Goal: Task Accomplishment & Management: Use online tool/utility

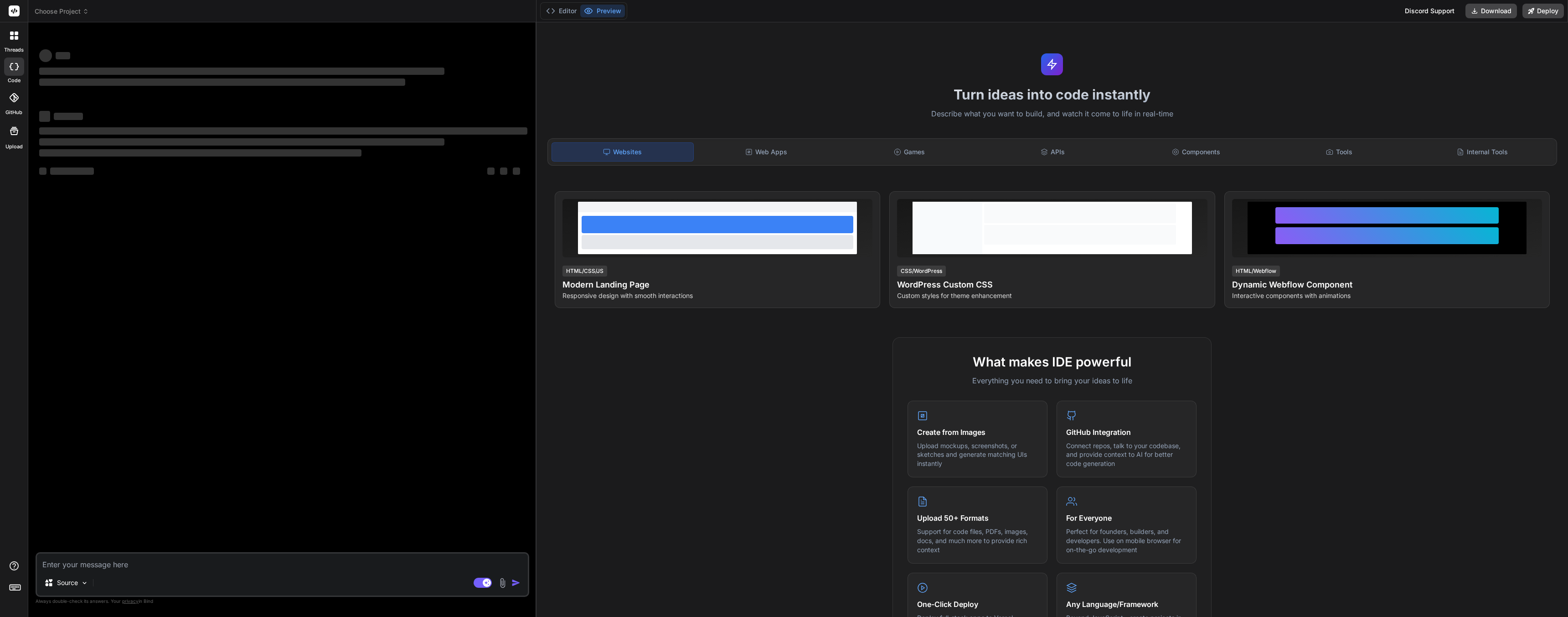
type textarea "x"
type textarea "Build a Survey Monkey clone that is called Surveyr"
click at [251, 564] on textarea "Build a Survey Monkey clone that is called Surveyr" at bounding box center [282, 562] width 491 height 17
type textarea "x"
click at [251, 565] on textarea "Build a Survey Monkey clone that is called Surveyr" at bounding box center [282, 562] width 491 height 17
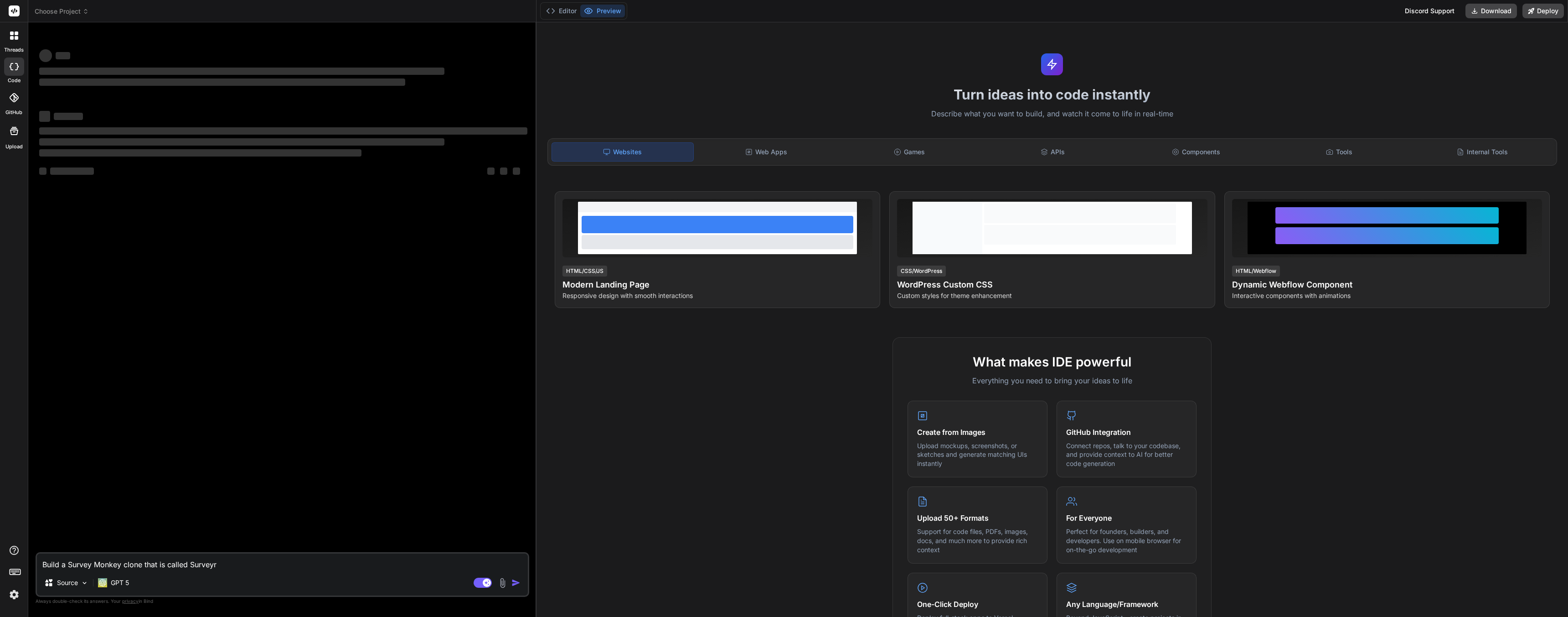
click at [18, 40] on div at bounding box center [14, 36] width 19 height 19
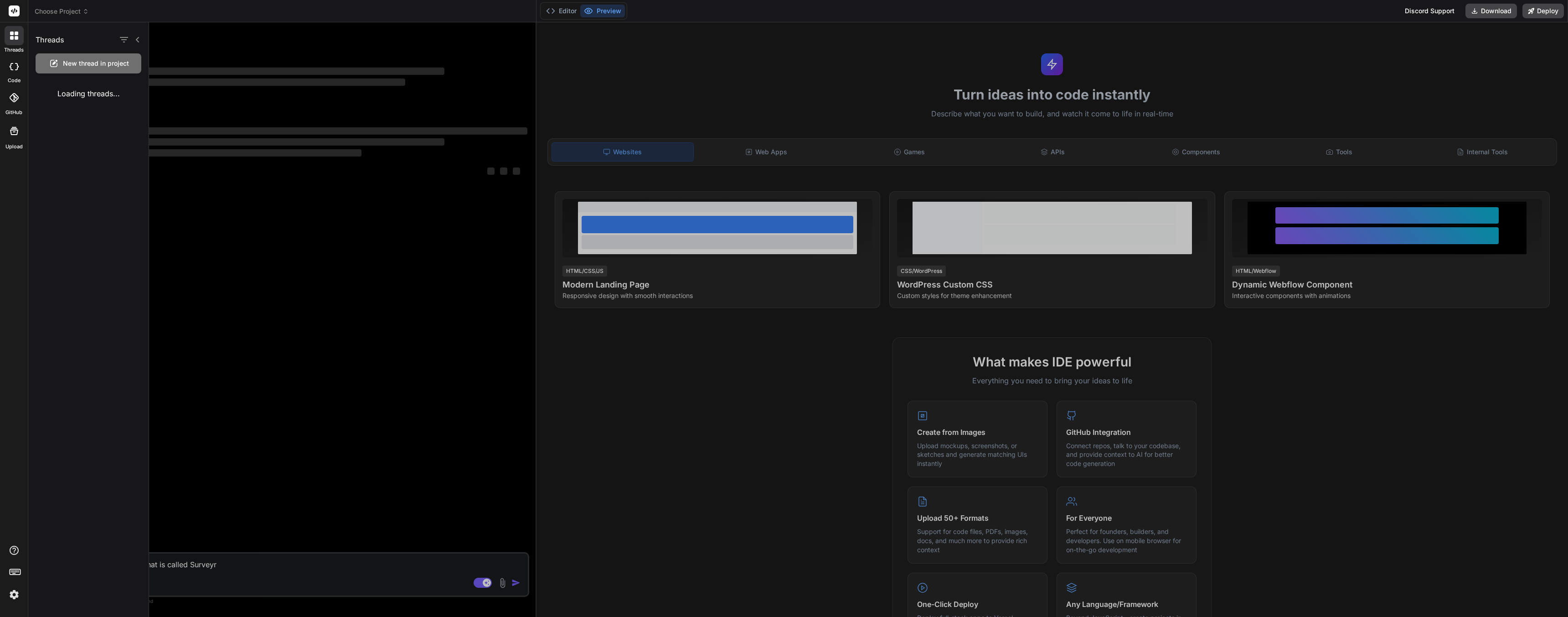
click at [19, 38] on div at bounding box center [14, 36] width 19 height 19
click at [320, 258] on div at bounding box center [858, 319] width 1419 height 594
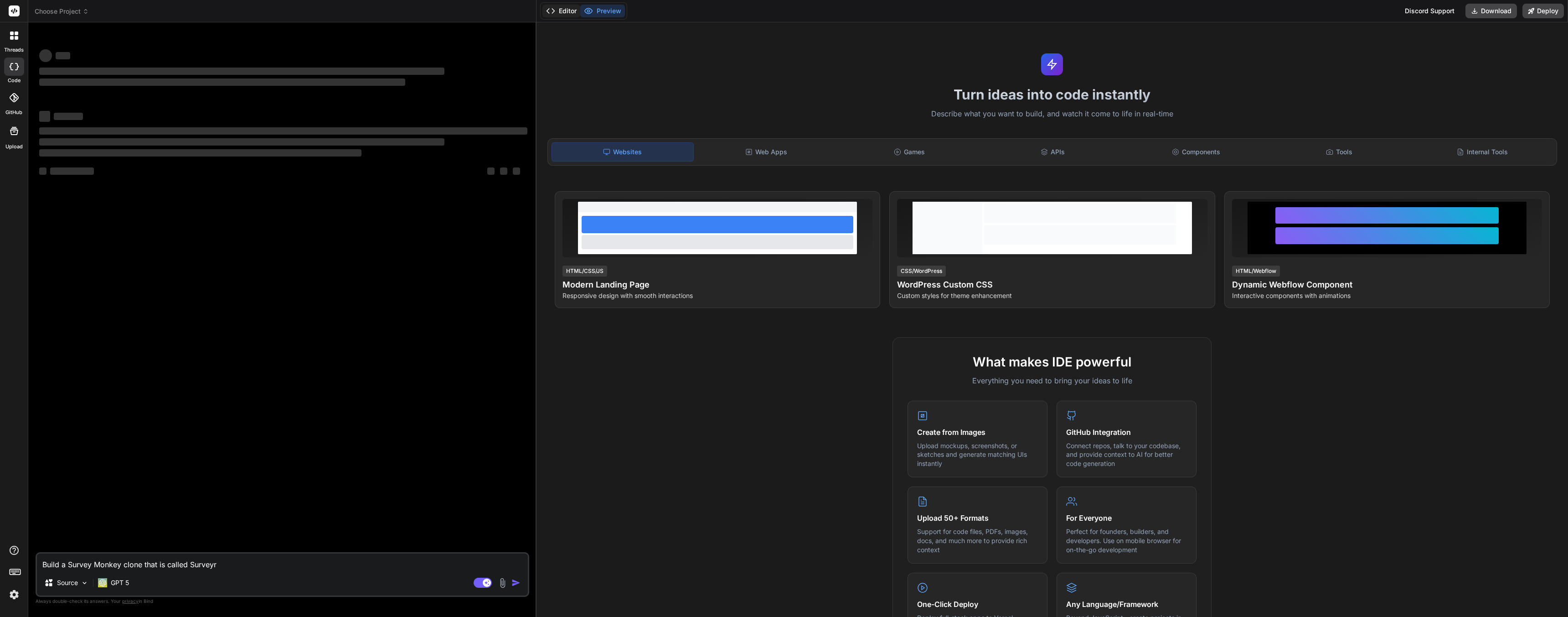
click at [566, 10] on button "Editor" at bounding box center [561, 11] width 38 height 12
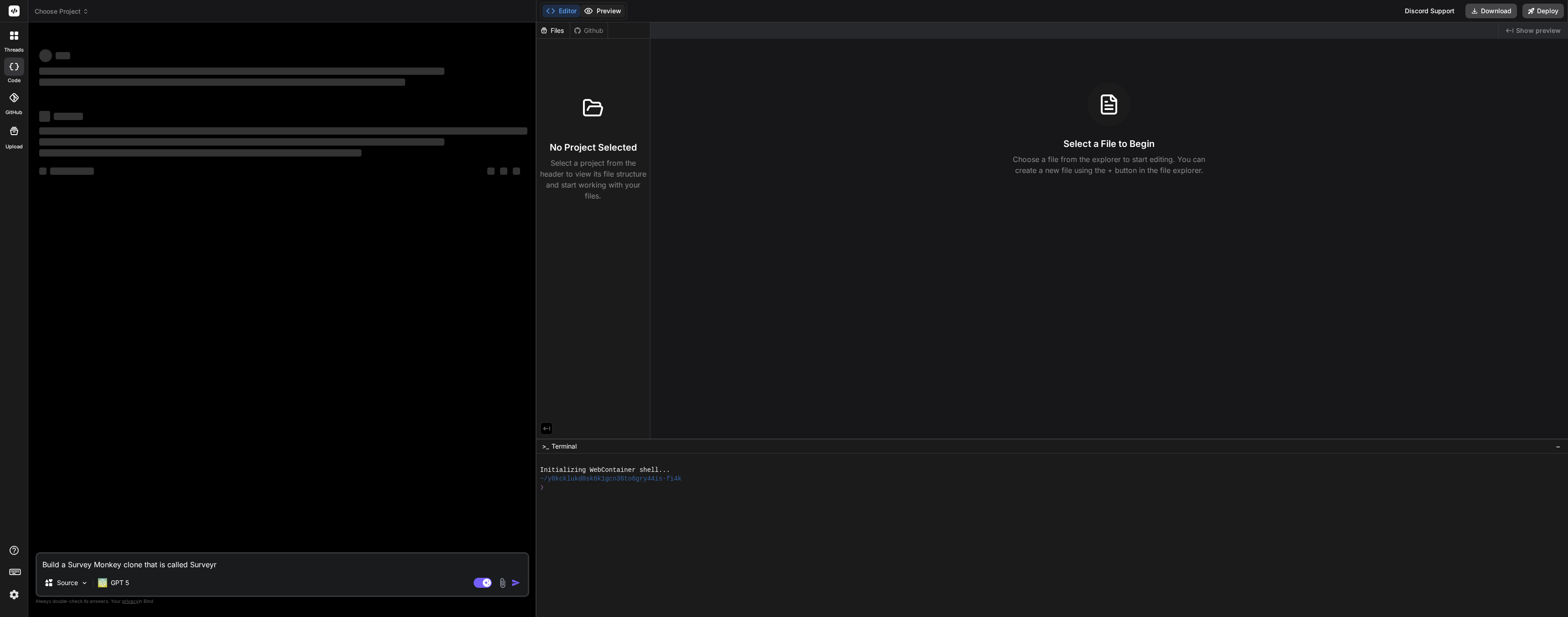
click at [602, 8] on button "Preview" at bounding box center [603, 11] width 45 height 12
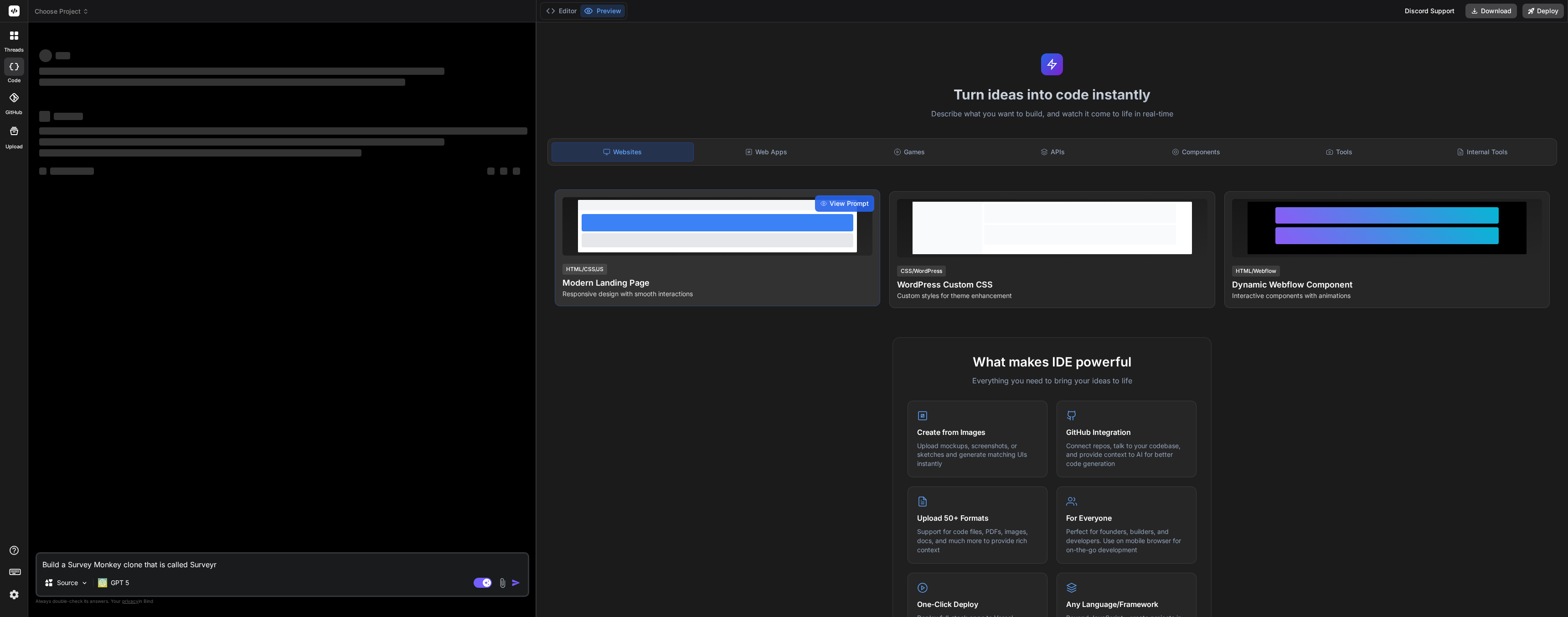
click at [722, 224] on div at bounding box center [718, 222] width 272 height 17
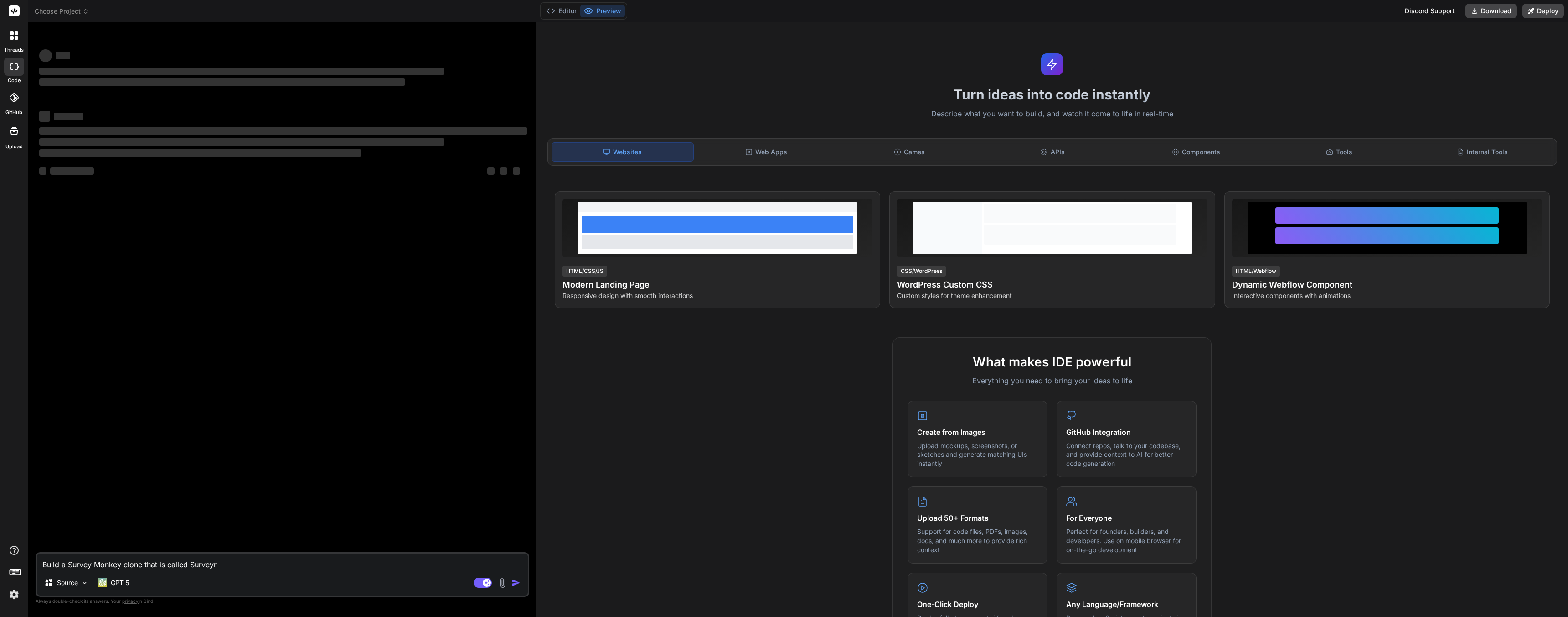
click at [515, 587] on div "Agent Mode. When this toggle is activated, AI automatically makes decisions, re…" at bounding box center [498, 582] width 52 height 11
drag, startPoint x: 418, startPoint y: 308, endPoint x: 363, endPoint y: 180, distance: 139.3
click at [418, 307] on div "‌ ‌ ‌ ‌ ‌ ‌ ‌ ‌ ‌ ‌ ‌ ‌ ‌ ‌" at bounding box center [283, 291] width 492 height 522
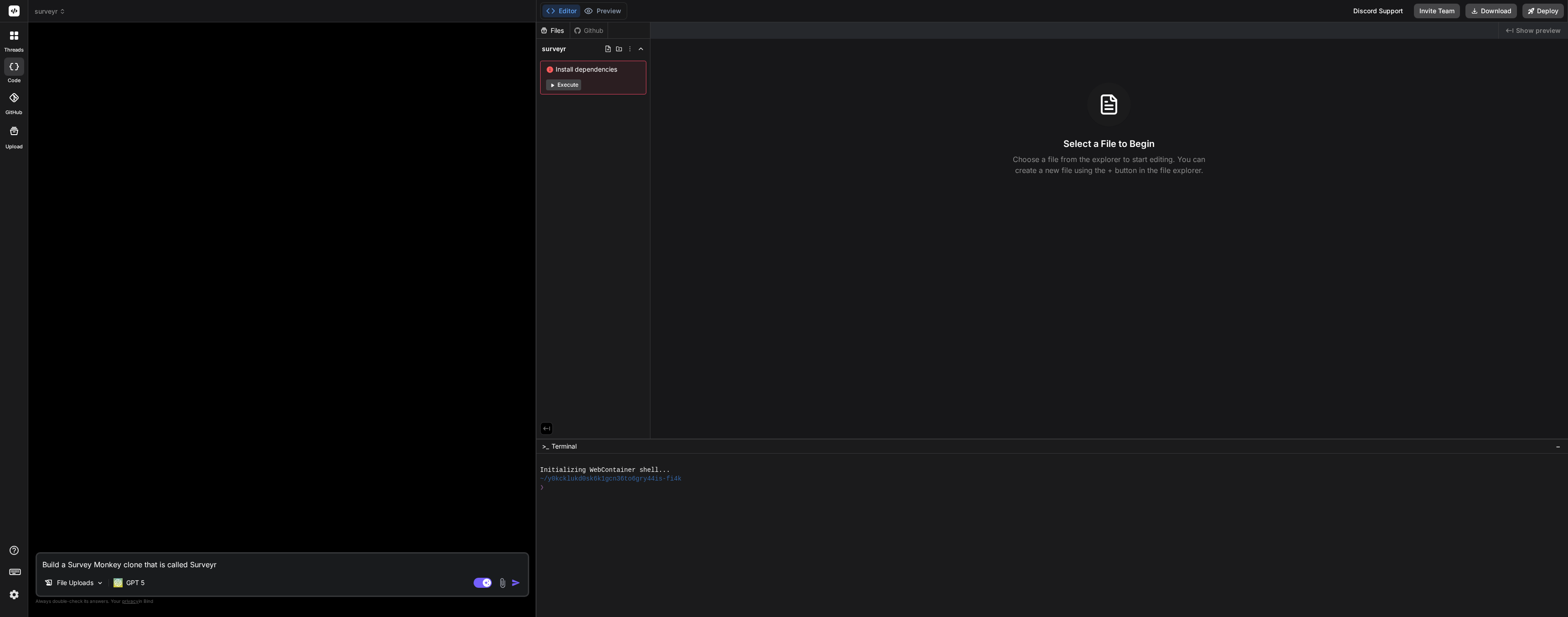
click at [512, 582] on img "button" at bounding box center [516, 582] width 9 height 9
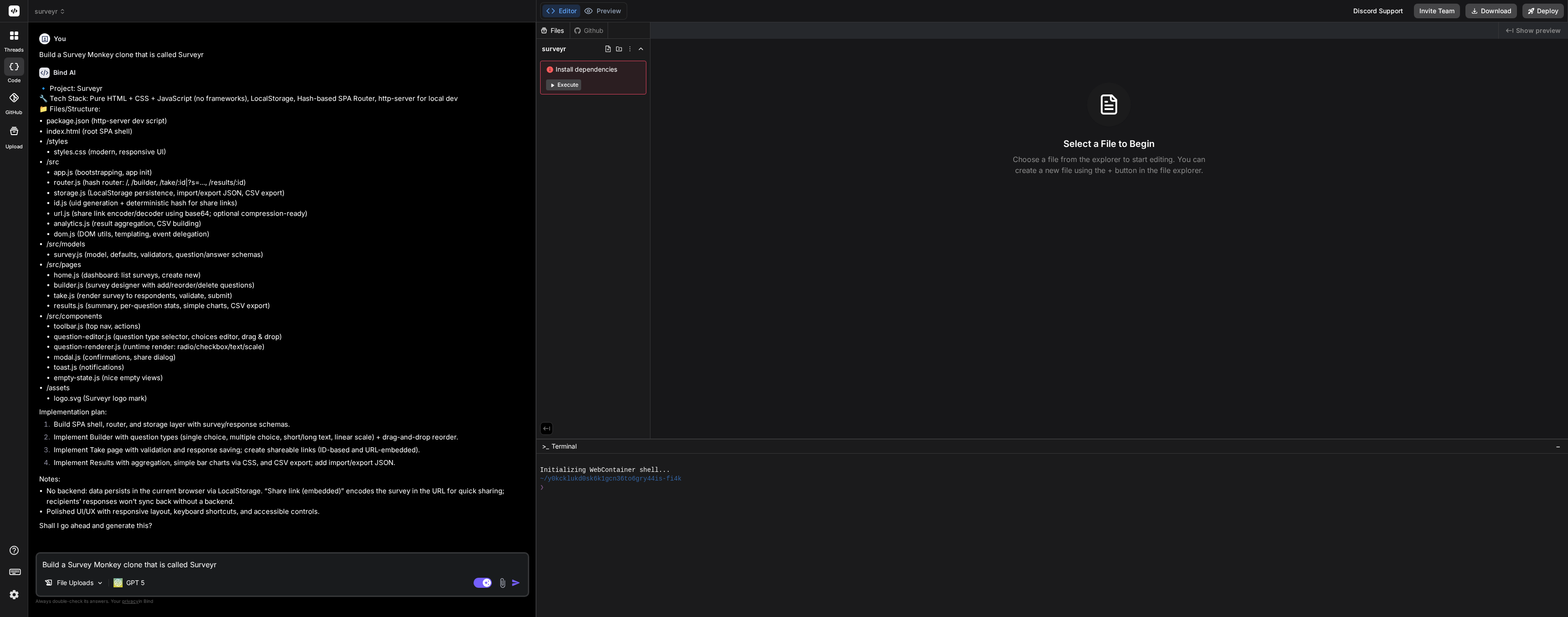
type textarea "x"
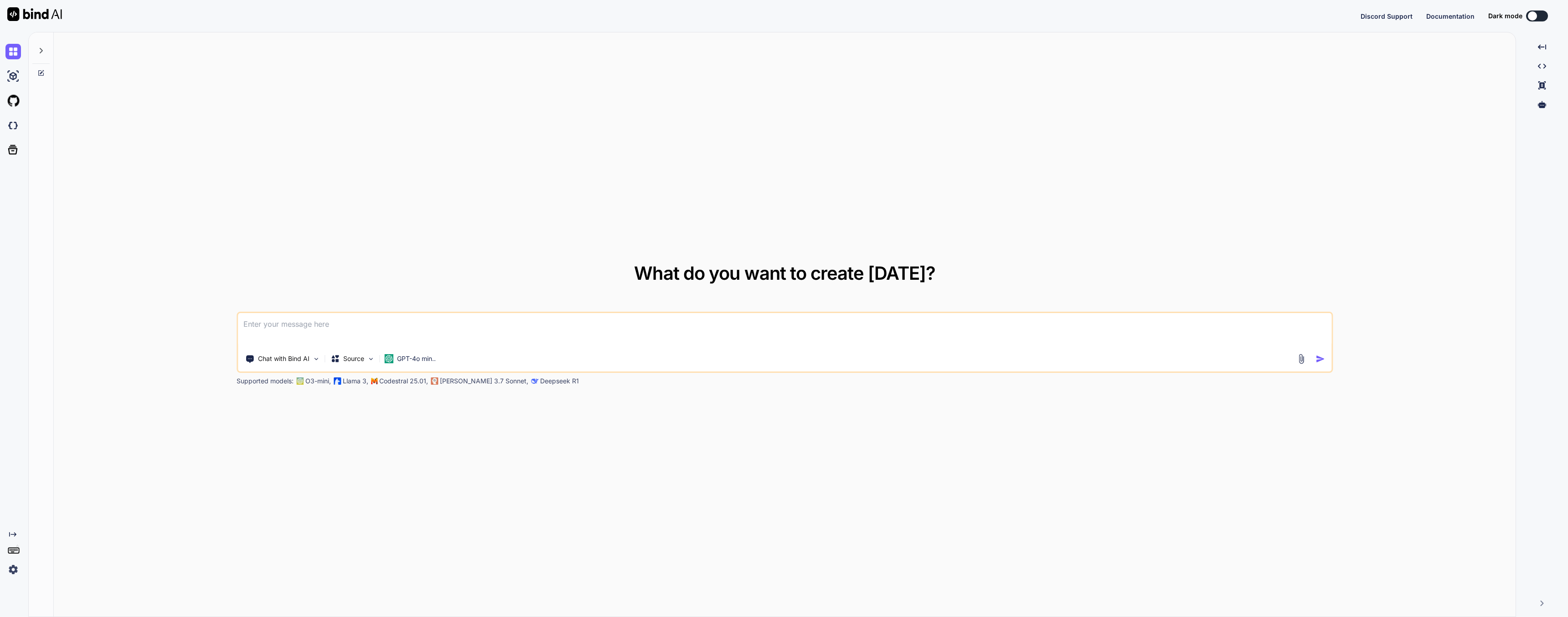
click at [19, 570] on img at bounding box center [13, 569] width 15 height 15
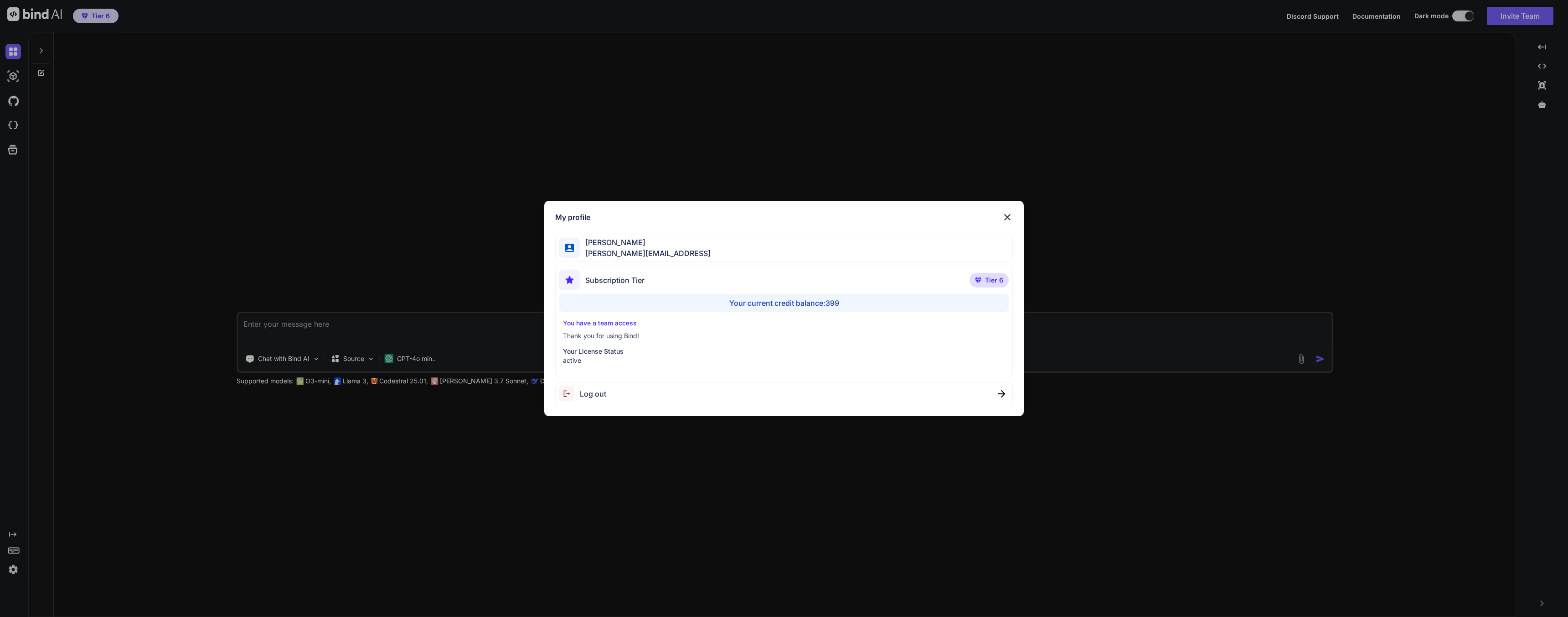
type textarea "x"
click at [178, 271] on div "My profile [PERSON_NAME] [PERSON_NAME][EMAIL_ADDRESS] Subscription Tier Tier 6 …" at bounding box center [784, 308] width 1568 height 617
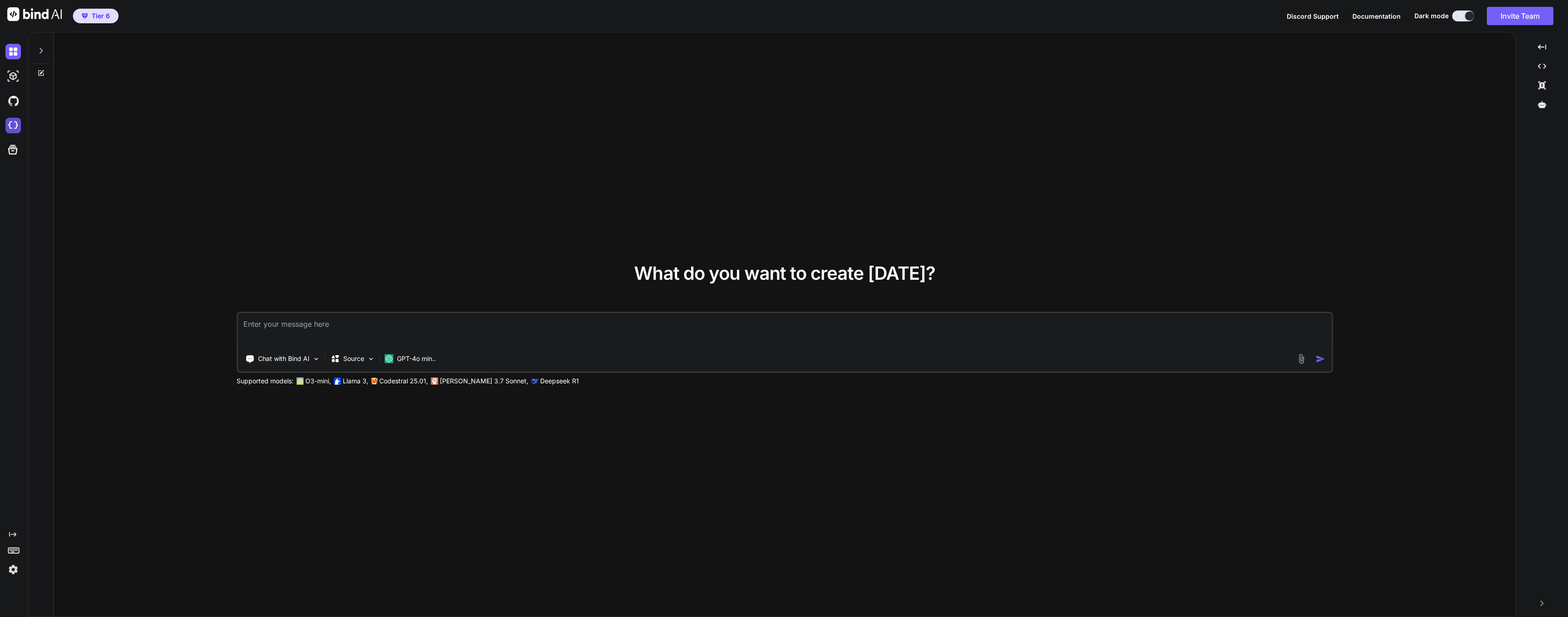
click at [14, 126] on img at bounding box center [13, 125] width 15 height 15
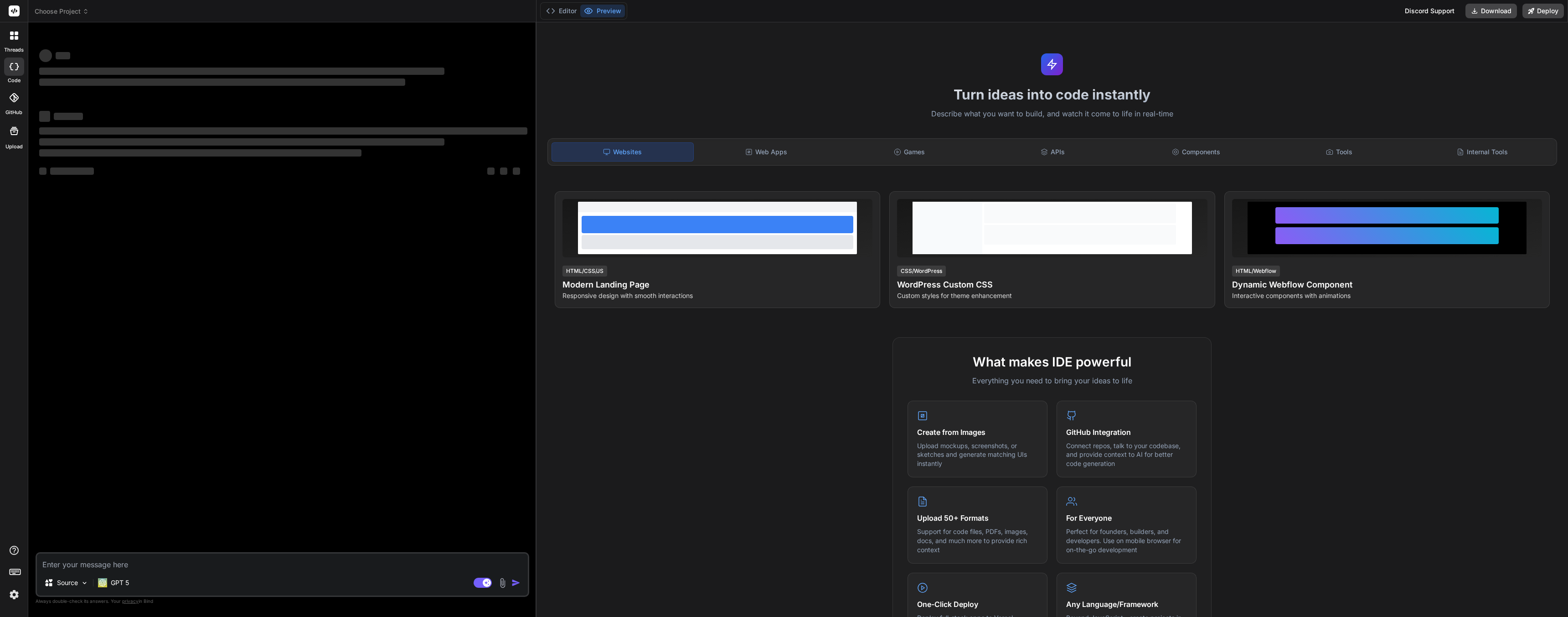
click at [753, 140] on div "Websites Web Apps Games APIs Components Tools Internal Tools" at bounding box center [1052, 152] width 1010 height 28
click at [757, 151] on div "Web Apps" at bounding box center [766, 152] width 142 height 19
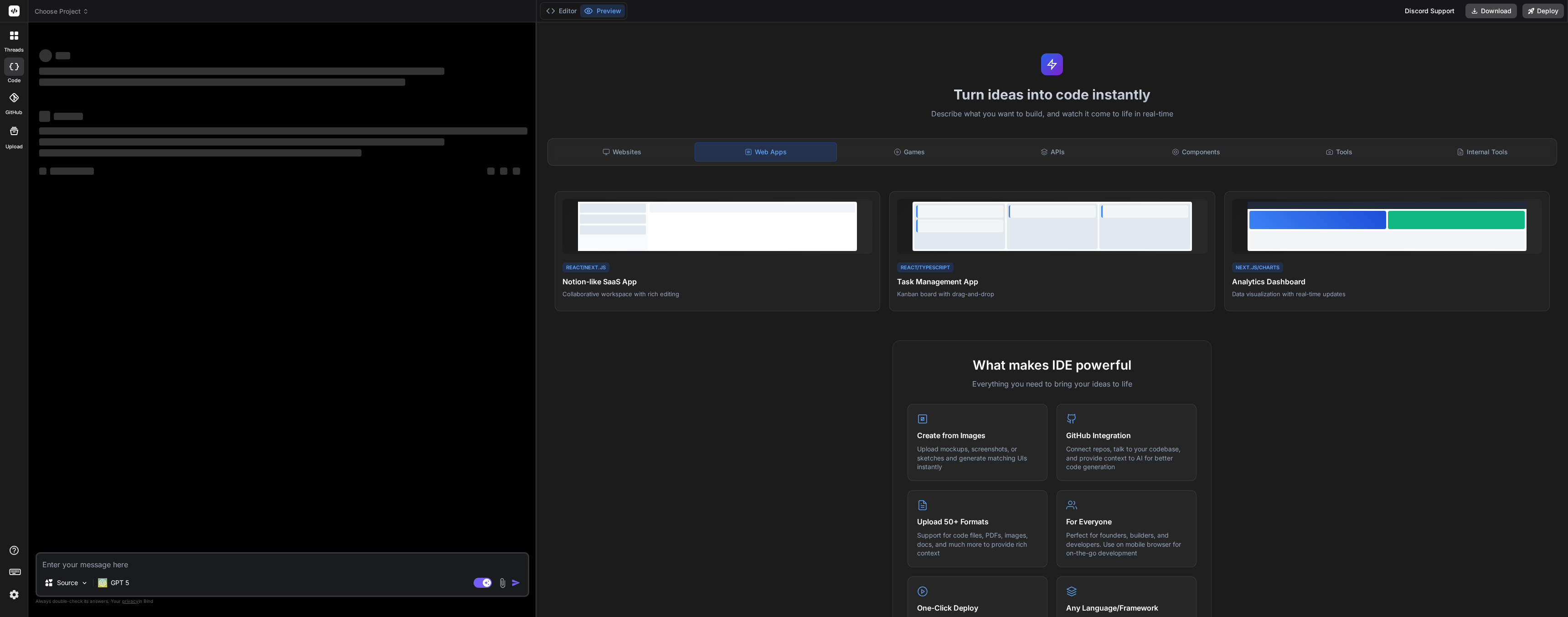
click at [111, 562] on textarea at bounding box center [282, 562] width 491 height 17
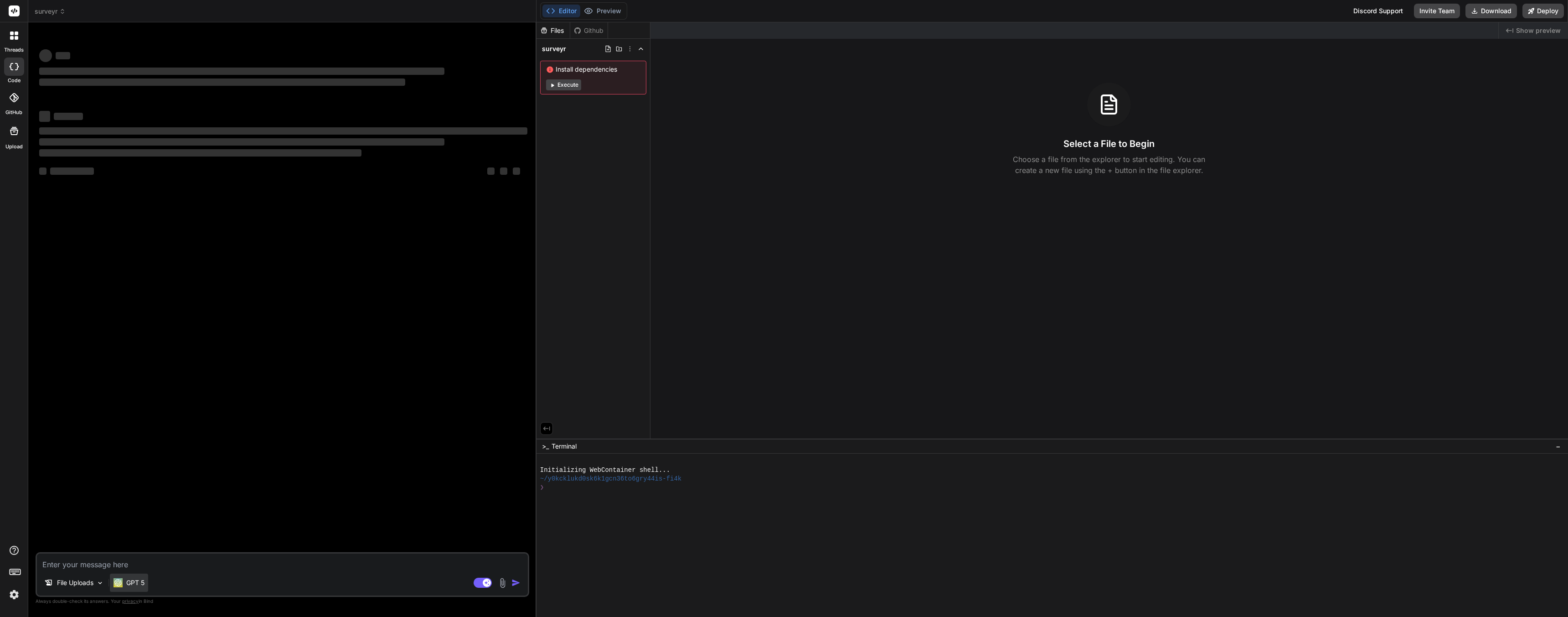
click at [132, 582] on p "GPT 5" at bounding box center [135, 582] width 18 height 9
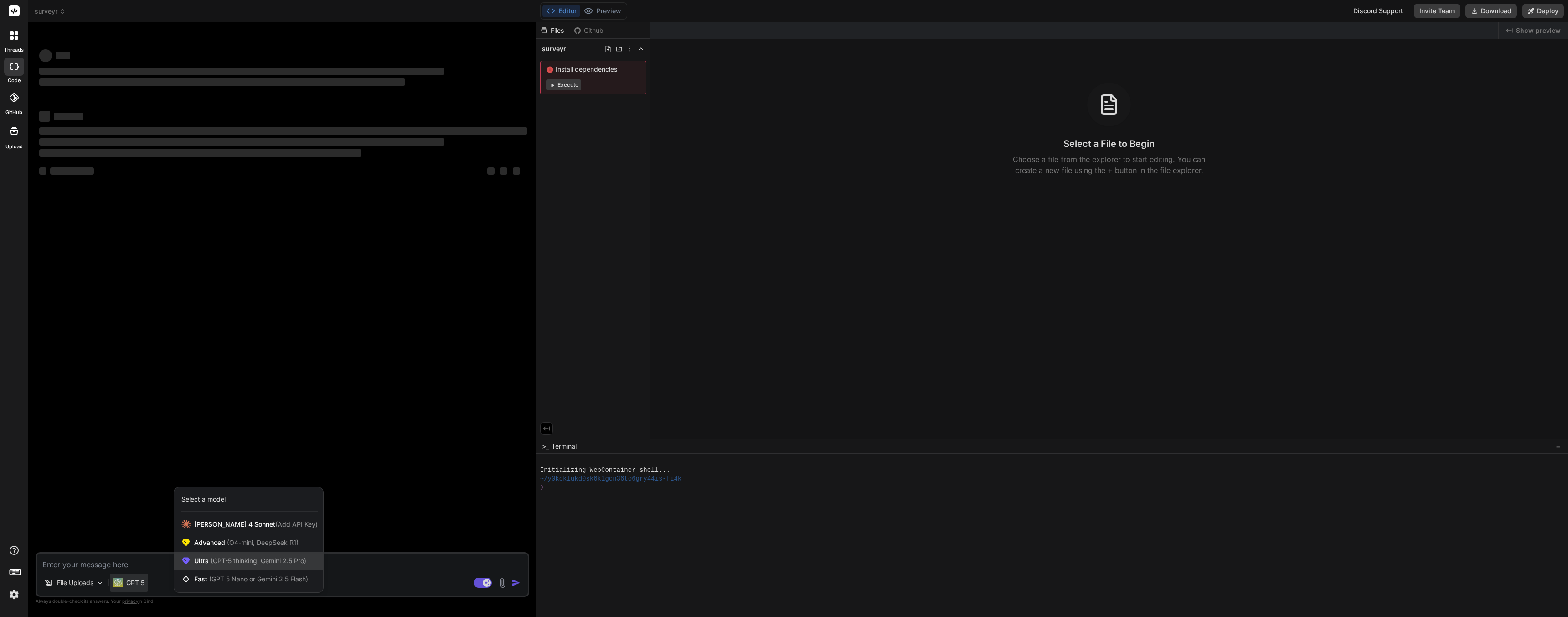
click at [267, 556] on div "Ultra (GPT-5 thinking, Gemini 2.5 Pro)" at bounding box center [249, 560] width 149 height 18
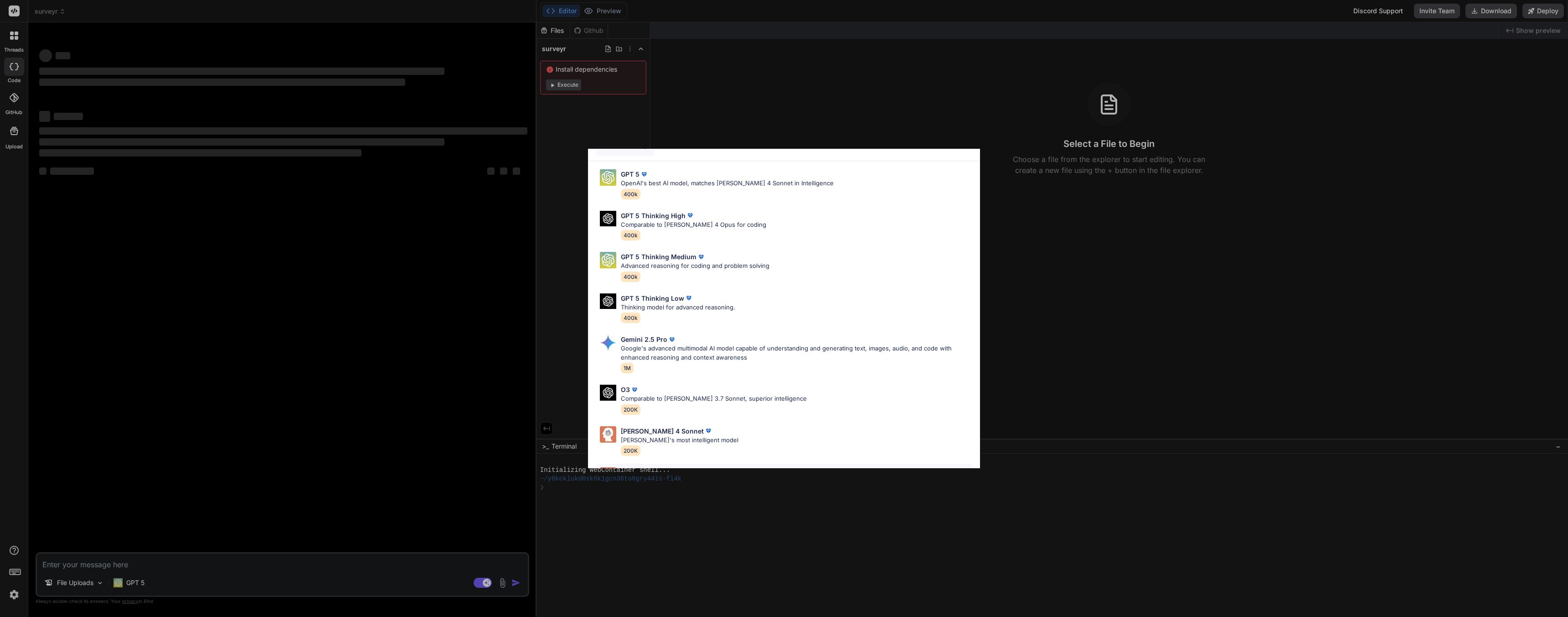
scroll to position [57, 0]
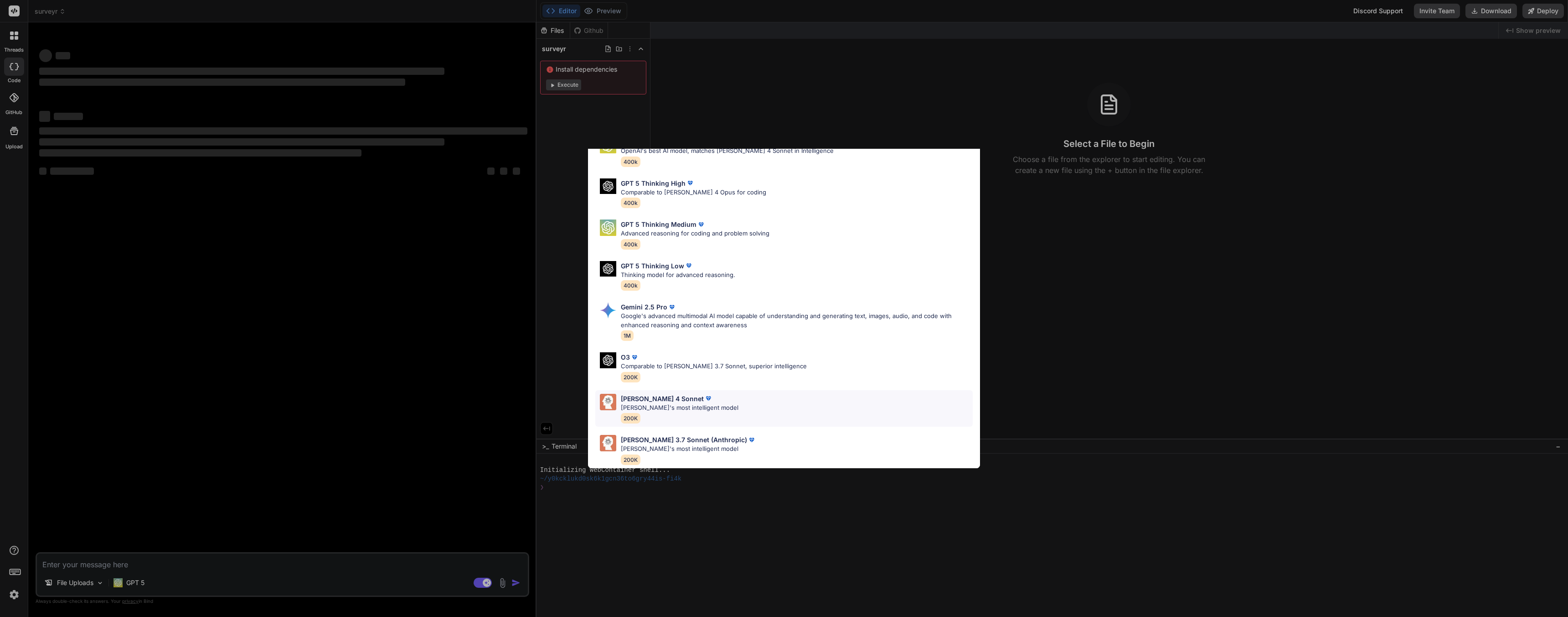
click at [700, 405] on div "Claude 4 Sonnet Claude's most intelligent model 200K" at bounding box center [679, 408] width 117 height 30
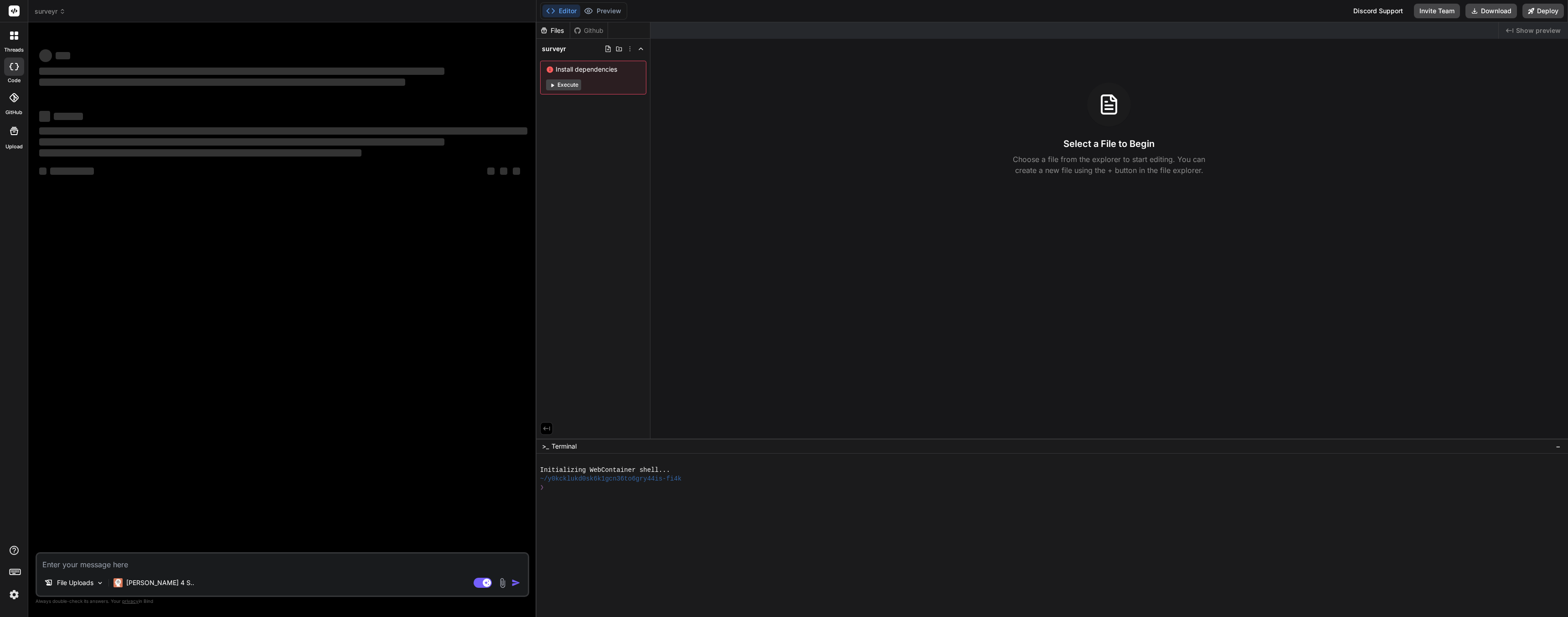
click at [196, 558] on textarea at bounding box center [282, 562] width 491 height 17
type textarea "x"
type textarea "C"
type textarea "x"
type textarea "Cr"
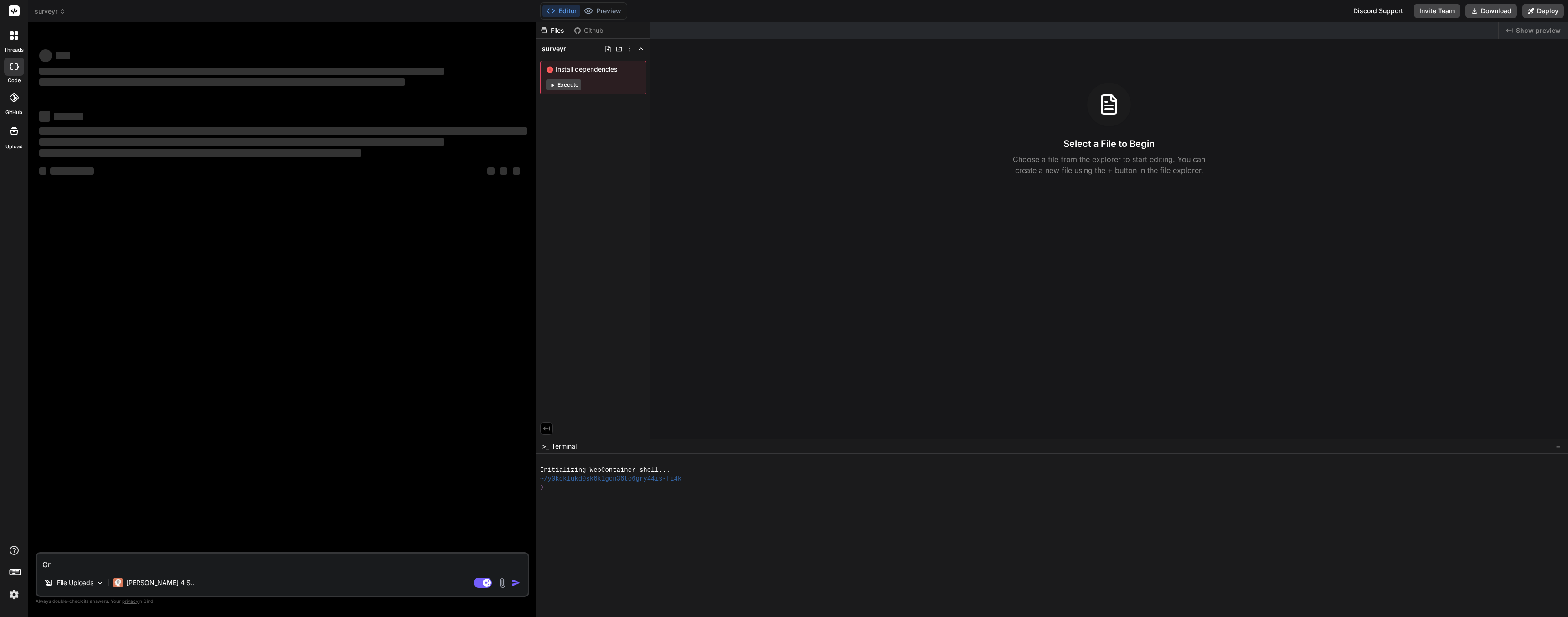
type textarea "x"
type textarea "Cre"
type textarea "x"
type textarea "Crea"
type textarea "x"
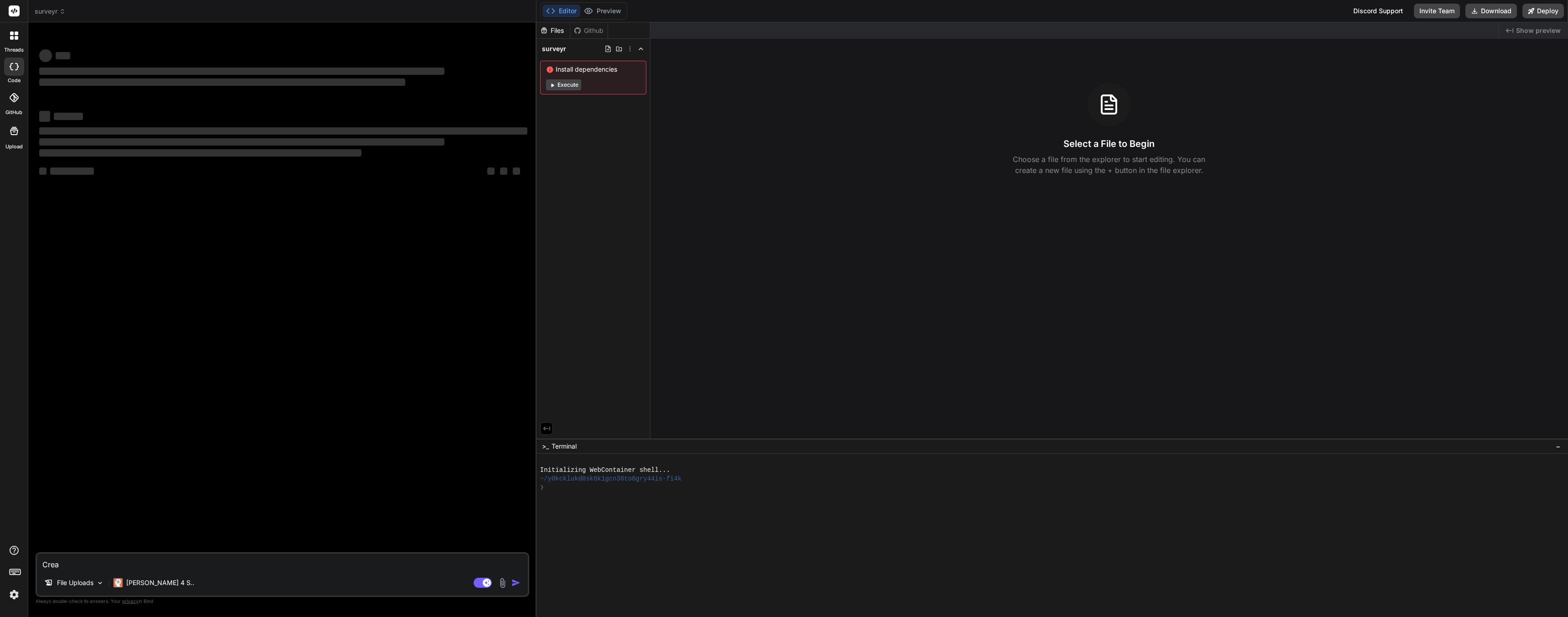
type textarea "Creat"
type textarea "x"
type textarea "Create"
type textarea "x"
type textarea "Create"
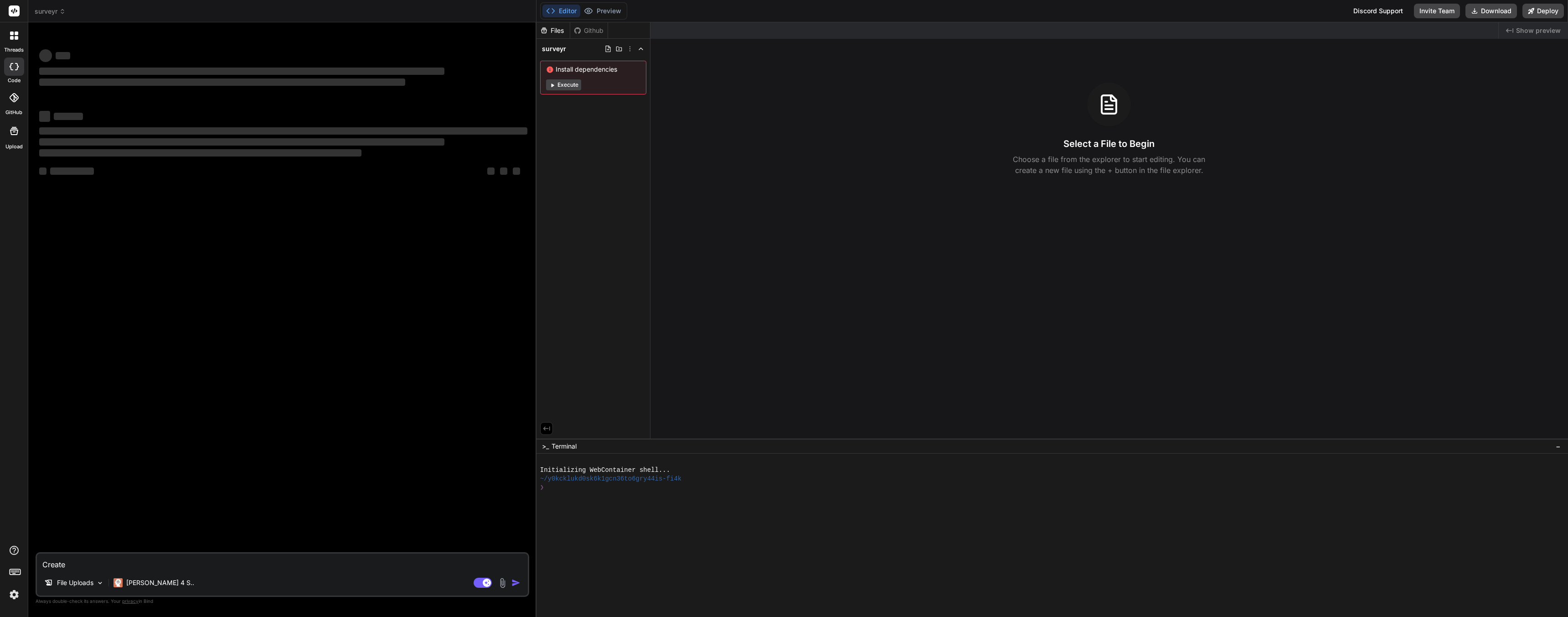
type textarea "x"
type textarea "Create S"
type textarea "x"
type textarea "Create Su"
type textarea "x"
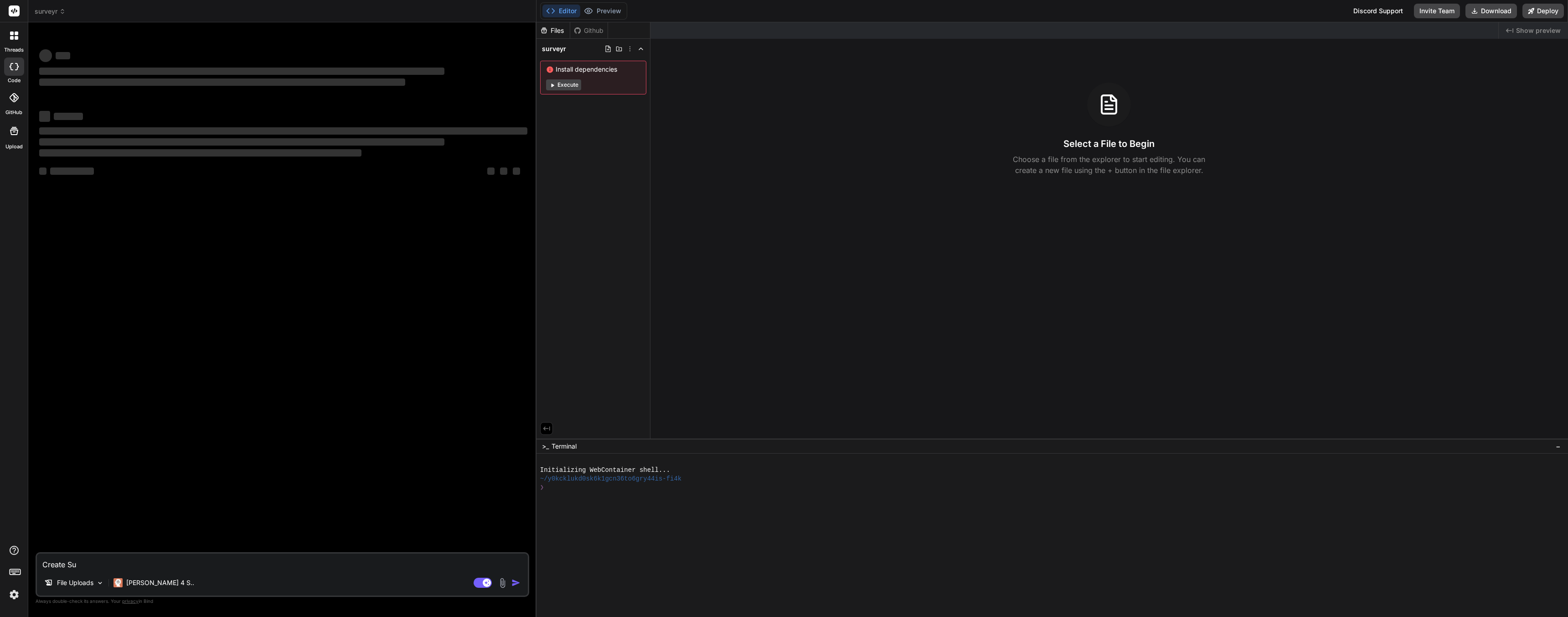
type textarea "Create Sur"
type textarea "x"
type textarea "Create Surv"
type textarea "x"
type textarea "Create Surve"
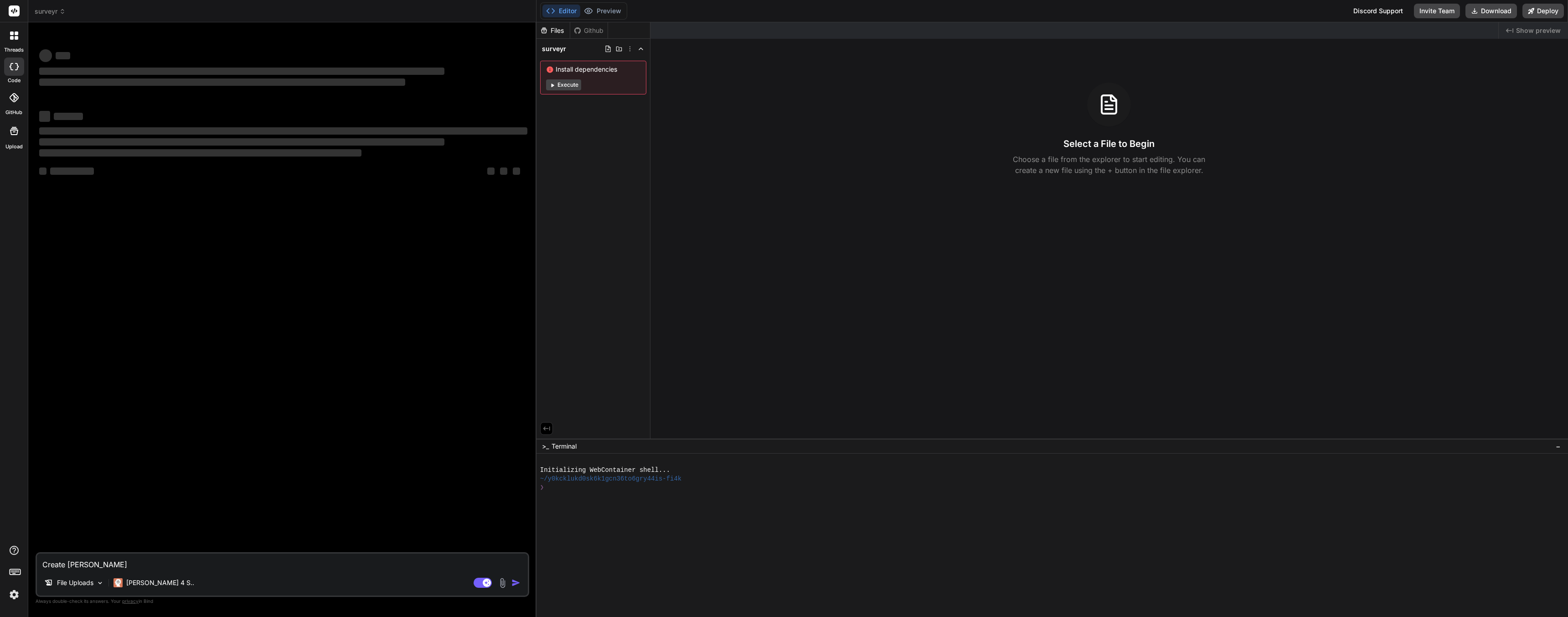
type textarea "x"
type textarea "Create Survey"
type textarea "x"
type textarea "Create Surveyr"
type textarea "x"
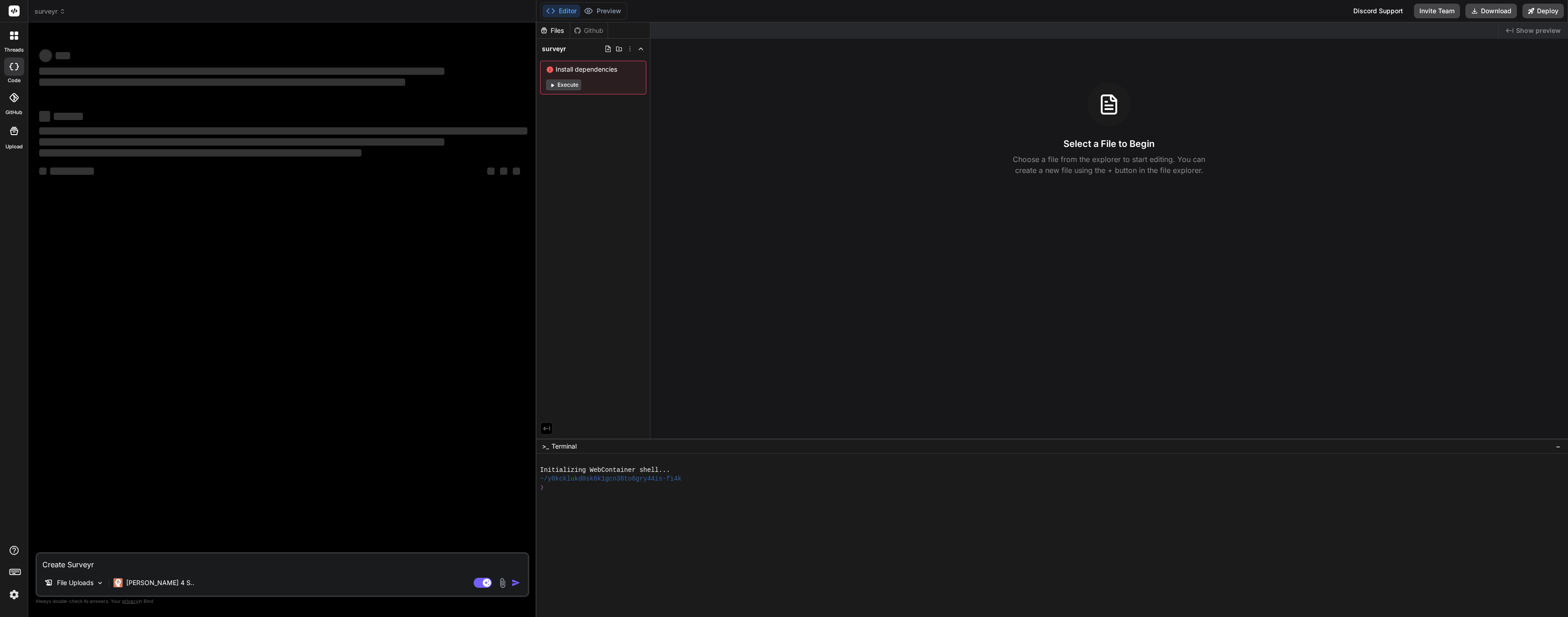
type textarea "Create Surveyr"
type textarea "x"
type textarea "Create Surveyr"
type textarea "x"
type textarea "Create Surveyr,"
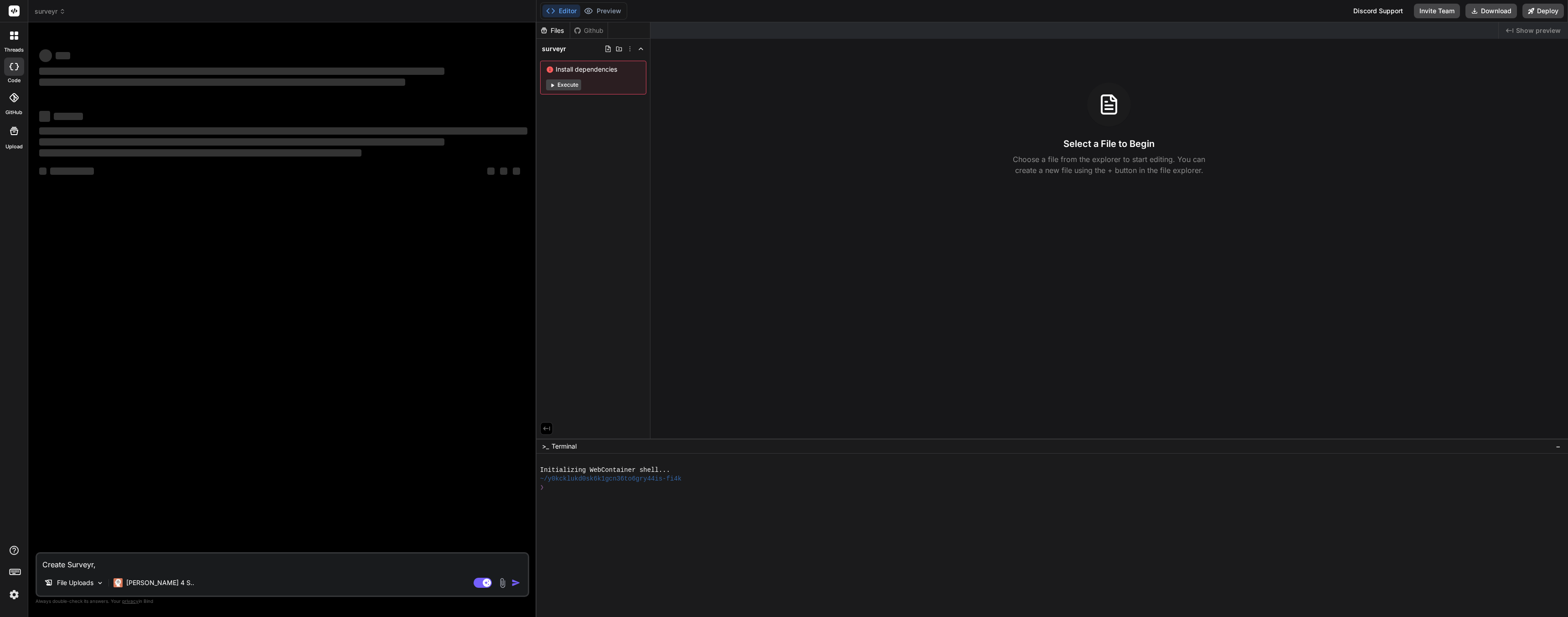
type textarea "x"
type textarea "Create Surveyr,"
type textarea "x"
type textarea "Create Surveyr, a"
type textarea "x"
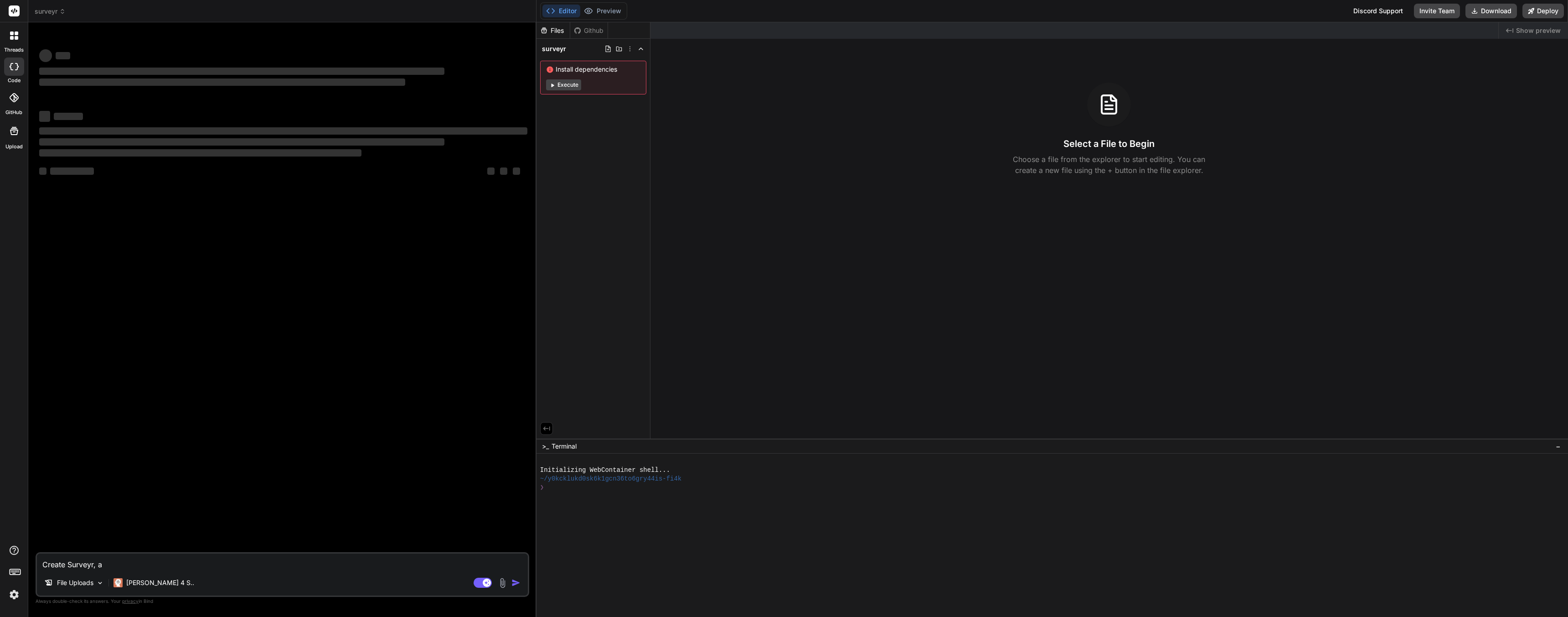
type textarea "Create Surveyr, a"
type textarea "x"
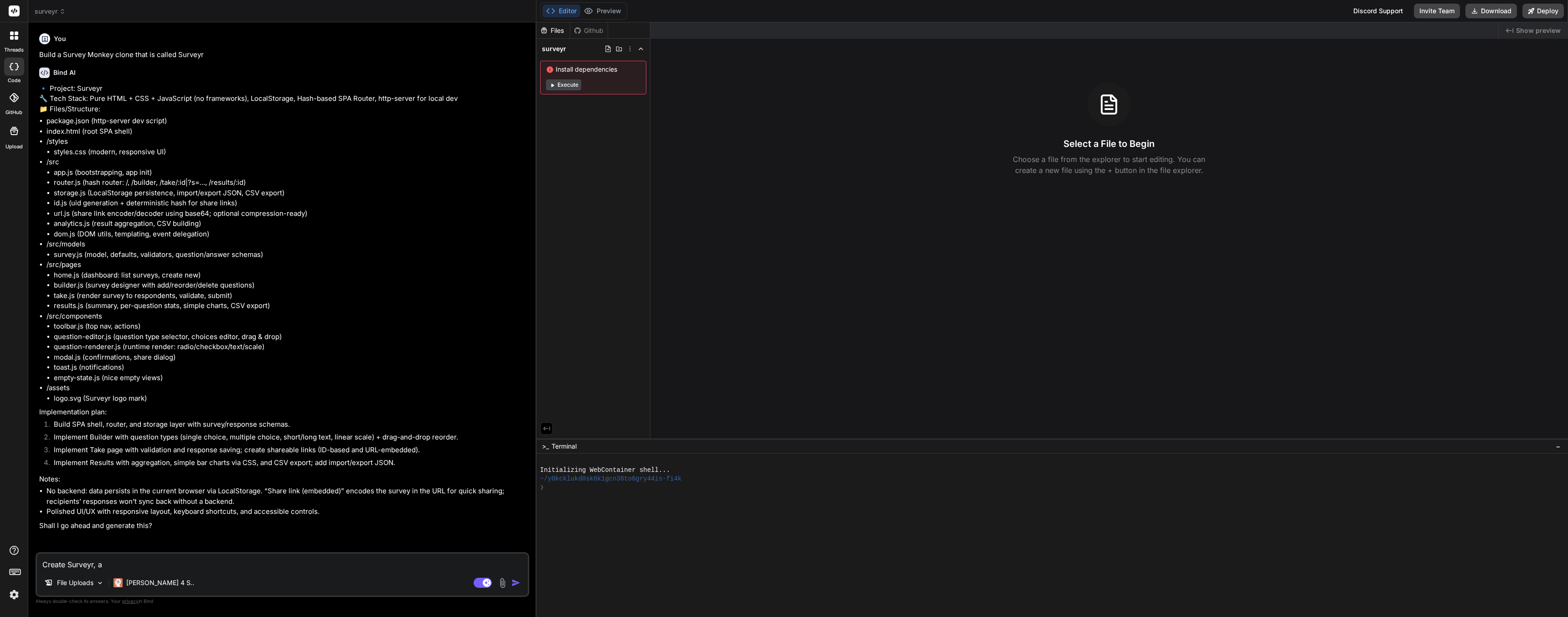
type textarea "Create Surveyr, a"
click at [238, 350] on ul "toolbar.js (top nav, actions) question-editor.js (question type selector, choic…" at bounding box center [287, 352] width 481 height 61
click at [235, 417] on p "Implementation plan:" at bounding box center [283, 412] width 488 height 10
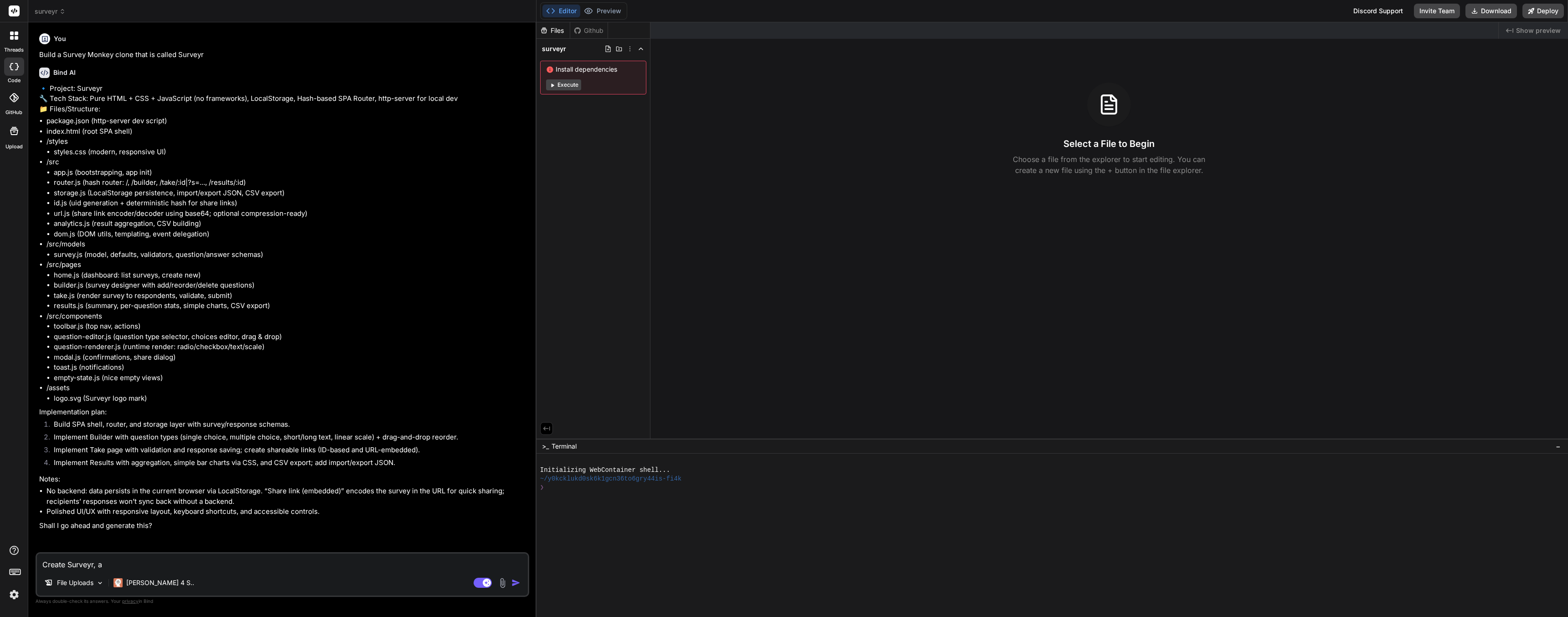
drag, startPoint x: 138, startPoint y: 567, endPoint x: 19, endPoint y: 513, distance: 130.7
click at [0, 562] on div "threads code GitHub Upload surveyr Created with Pixso. Bind AI Web Search Creat…" at bounding box center [784, 308] width 1568 height 617
type textarea "x"
type textarea "Y"
type textarea "x"
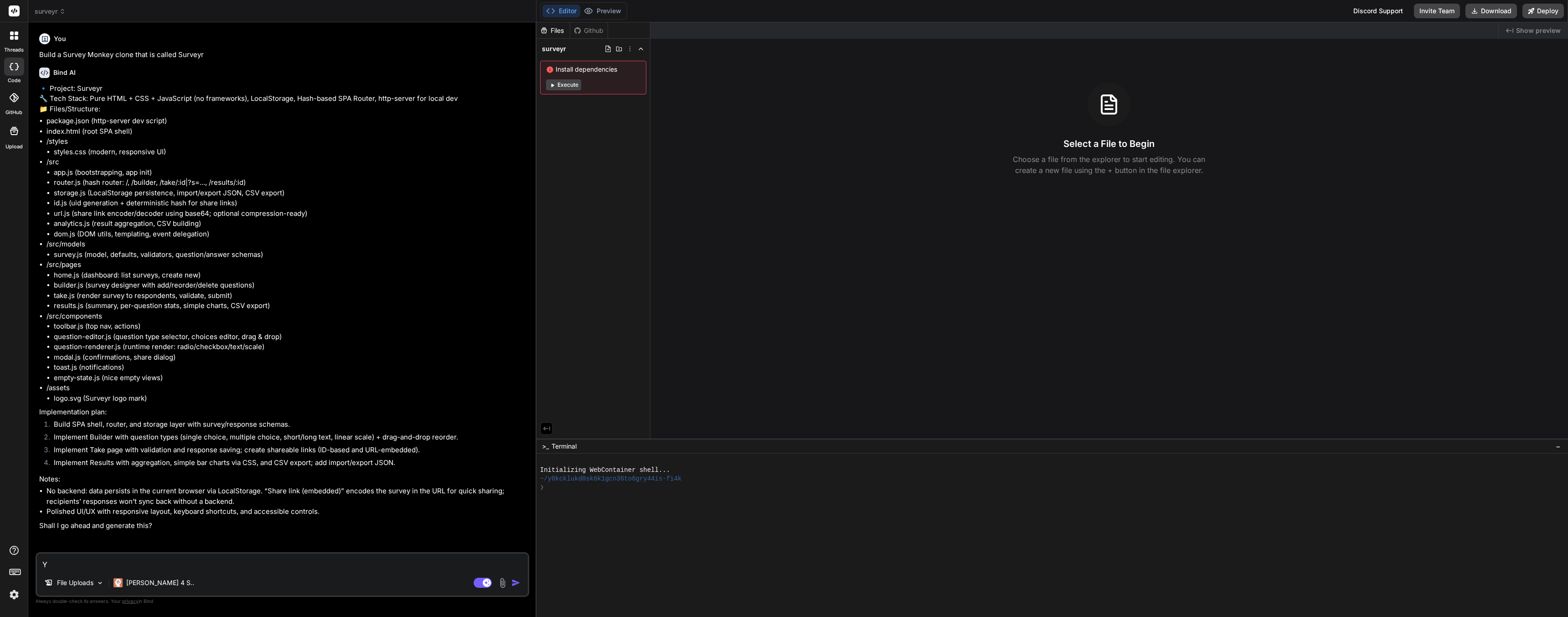
type textarea "Ye"
type textarea "x"
type textarea "Yes"
type textarea "x"
type textarea "Yes"
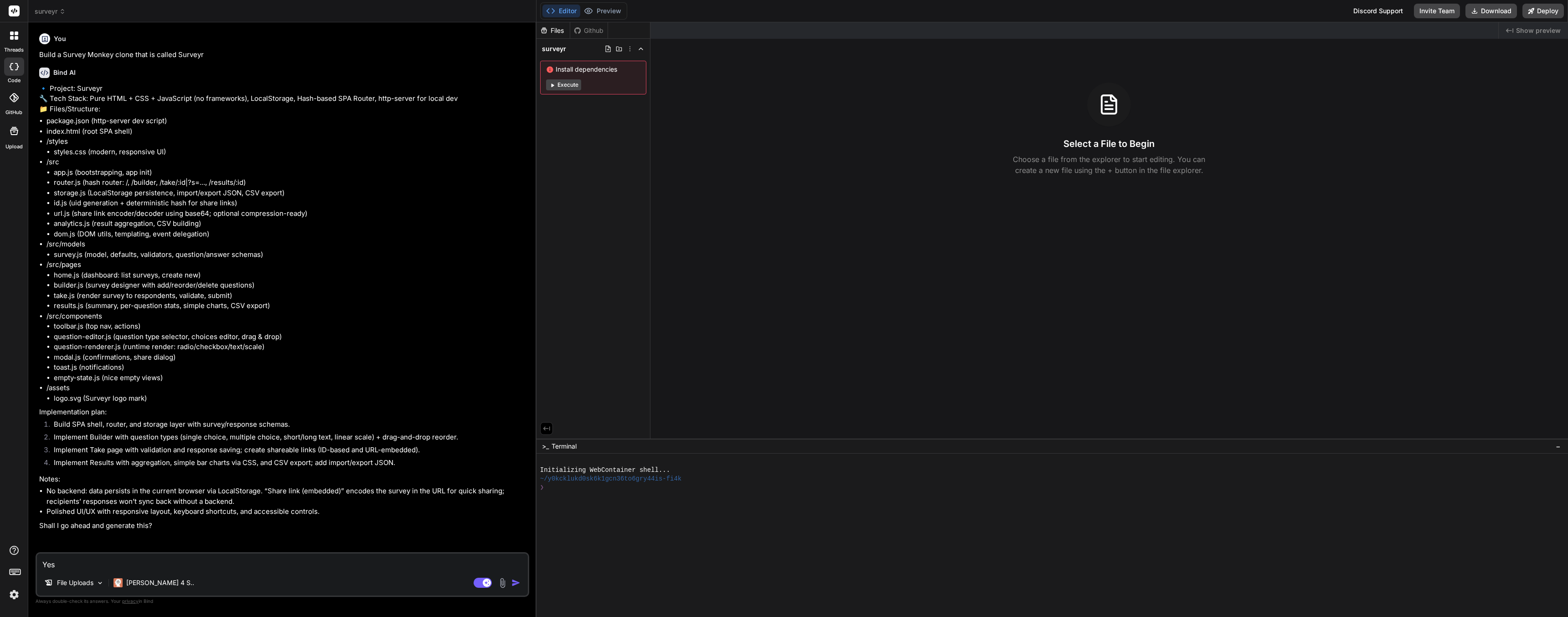
type textarea "x"
type textarea "Yes c"
type textarea "x"
type textarea "Yes cr"
type textarea "x"
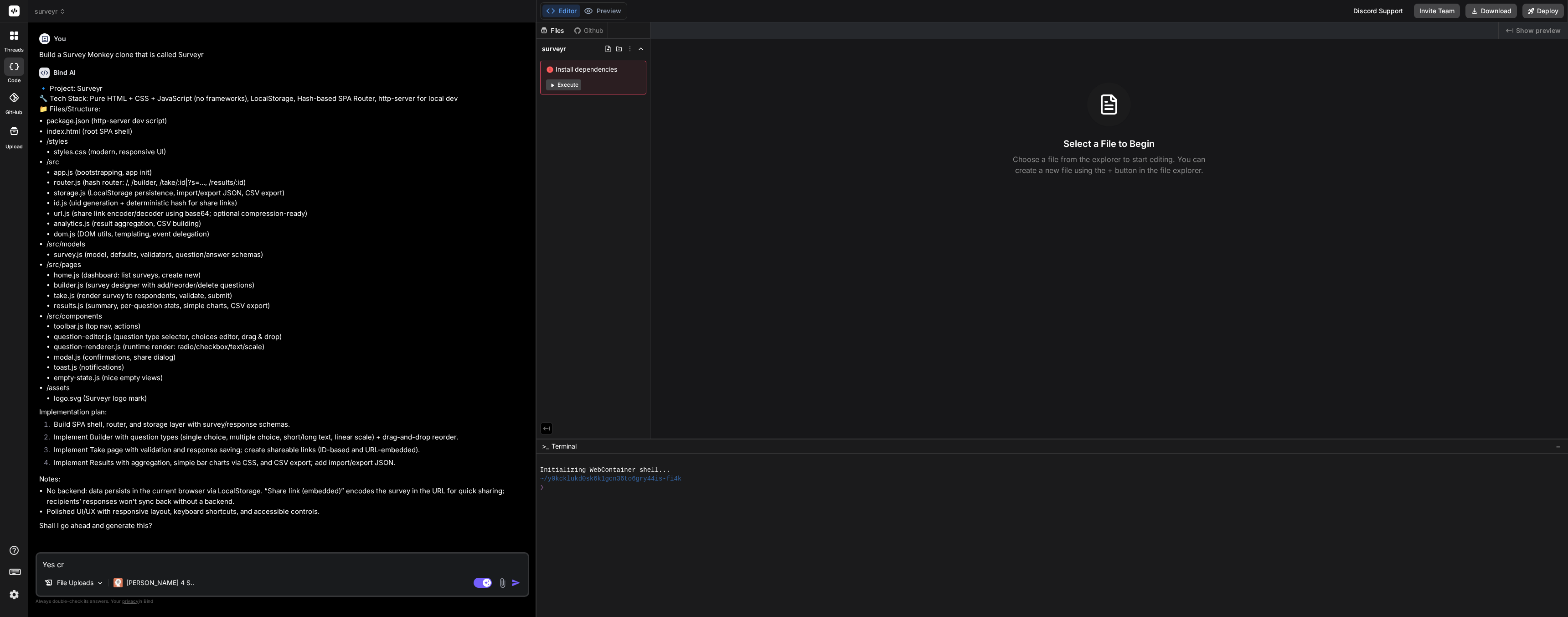
type textarea "Yes cre"
type textarea "x"
type textarea "Yes crea"
type textarea "x"
type textarea "Yes creat"
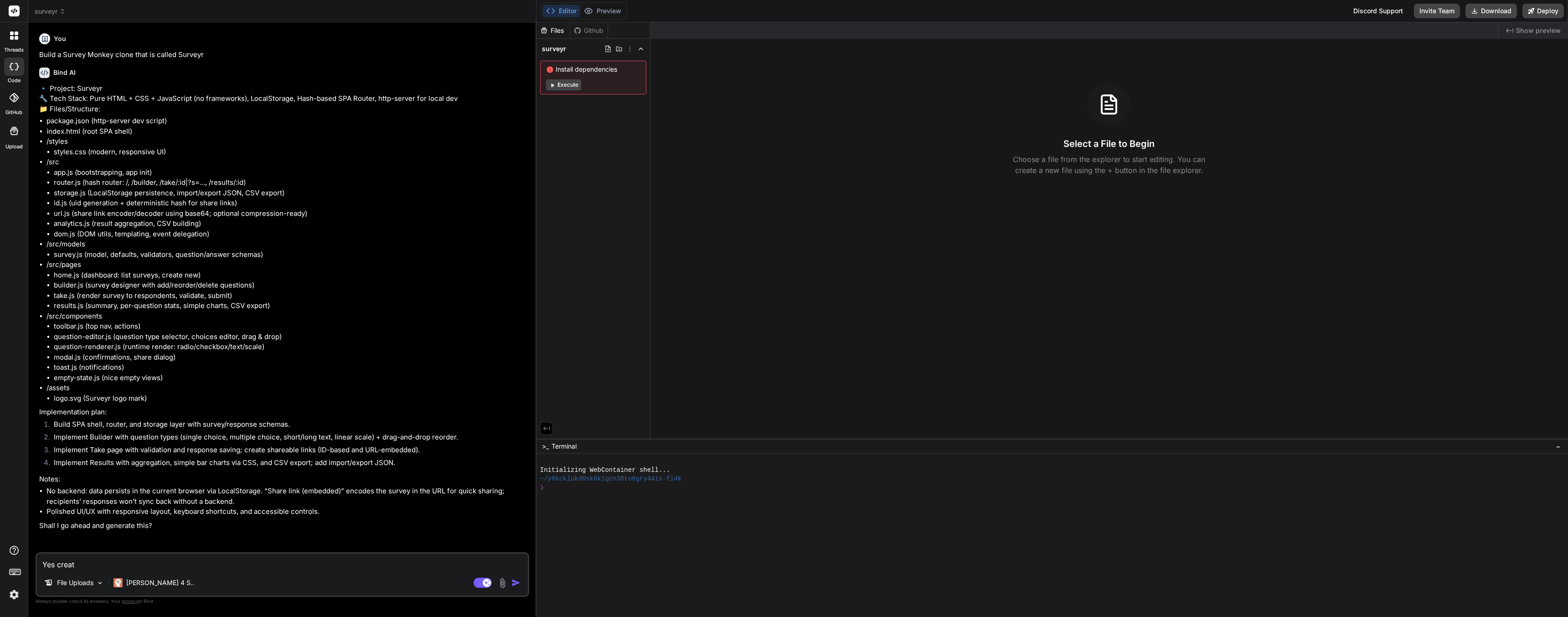
type textarea "x"
type textarea "Yes create"
type textarea "x"
type textarea "Yes create"
type textarea "x"
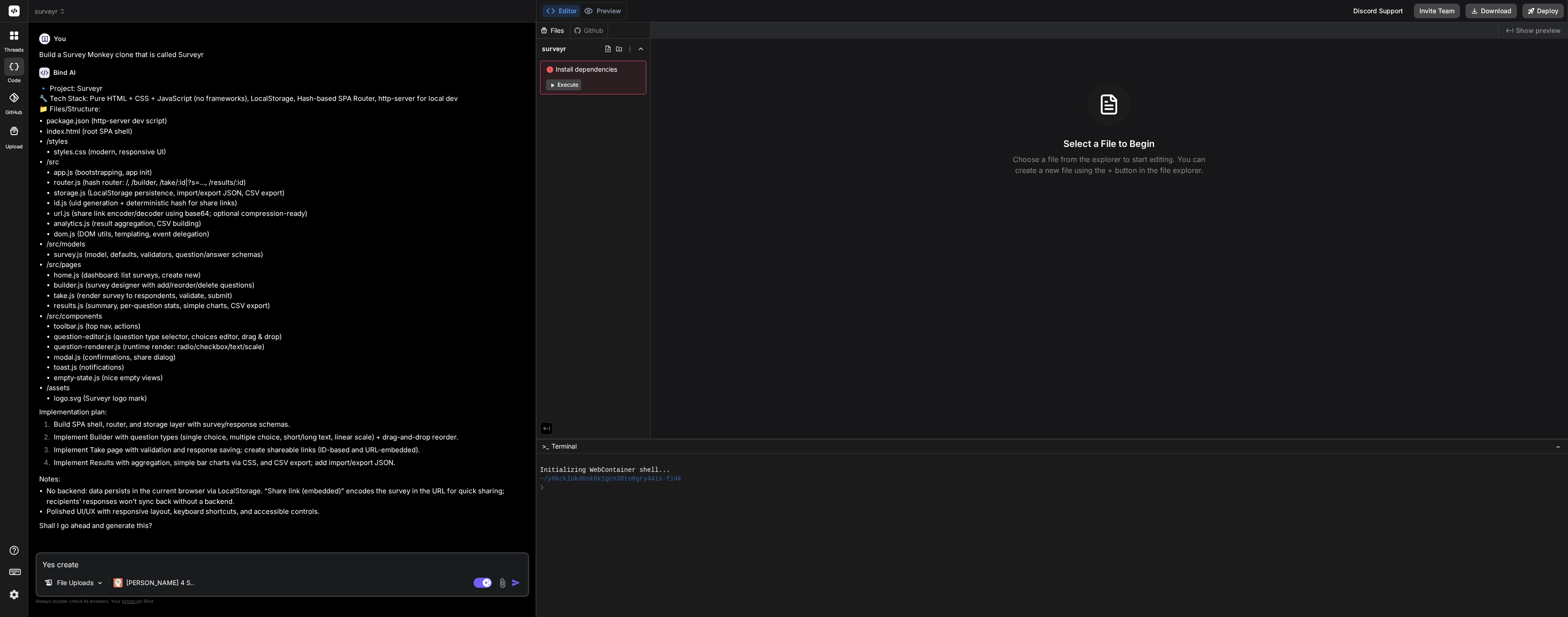
type textarea "Yes create i"
type textarea "x"
type textarea "Yes create it"
type textarea "x"
type textarea "Yes create it"
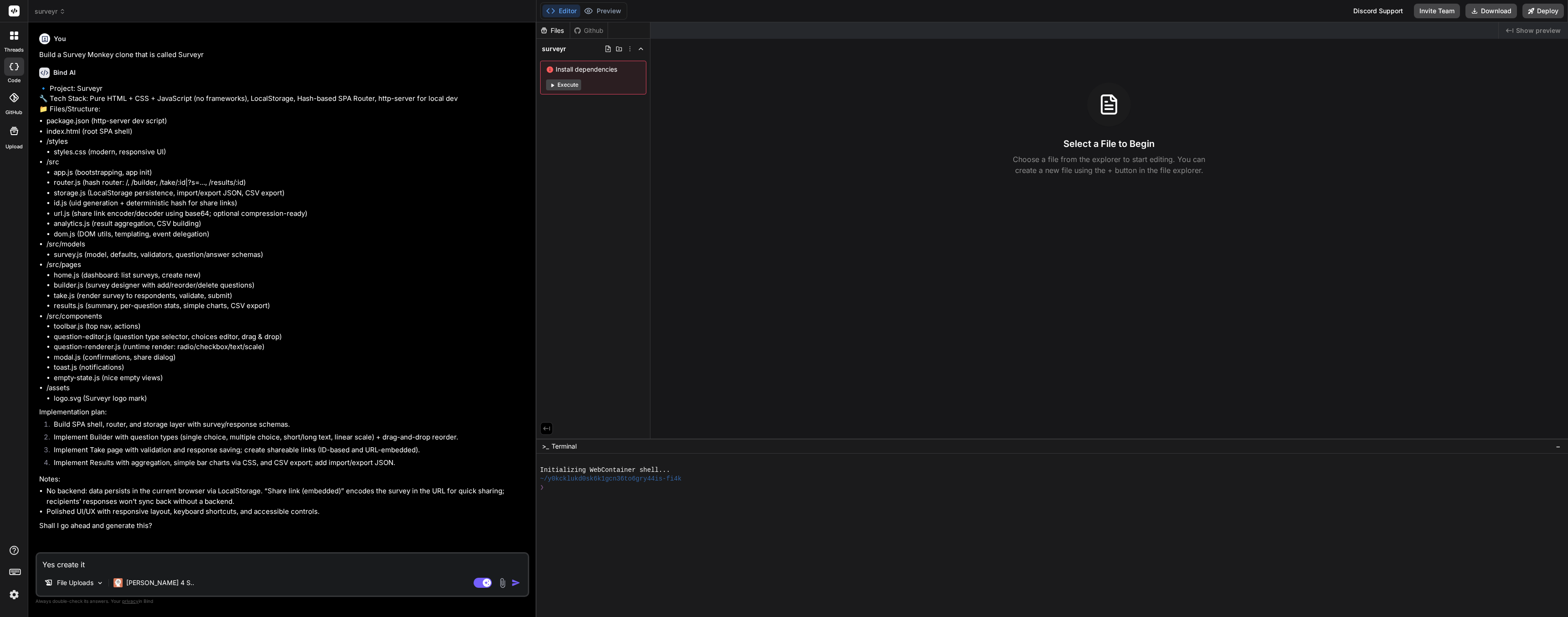
type textarea "x"
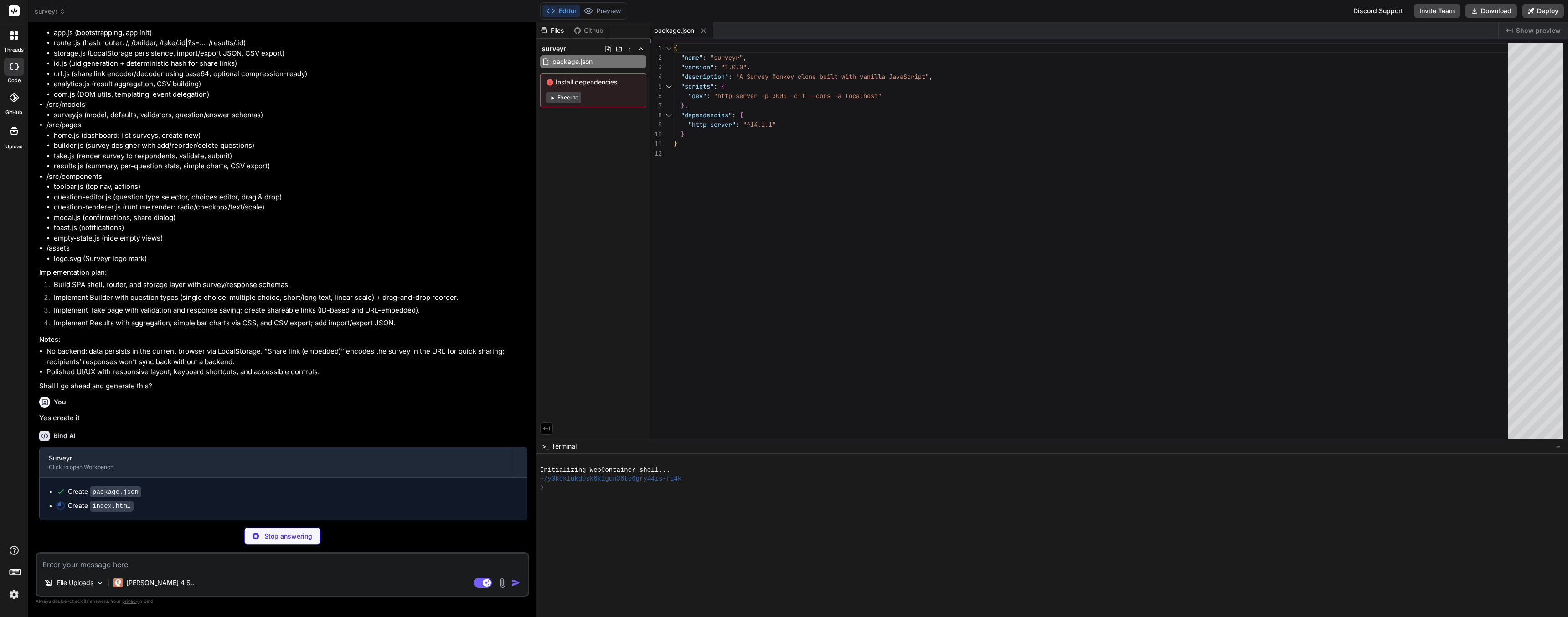
scroll to position [159, 0]
type textarea "x"
type textarea "<!-- Modal container --> <div id="modal-container" class="modal-container"></di…"
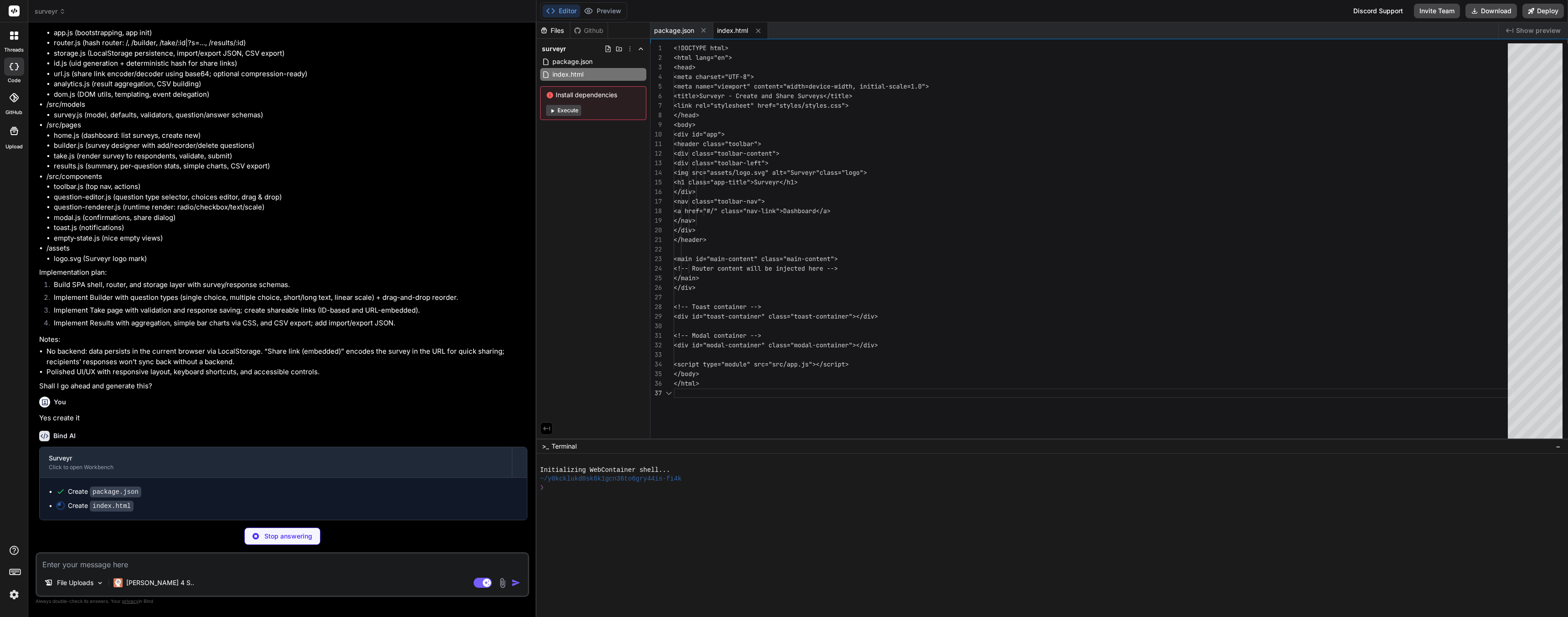
scroll to position [57, 0]
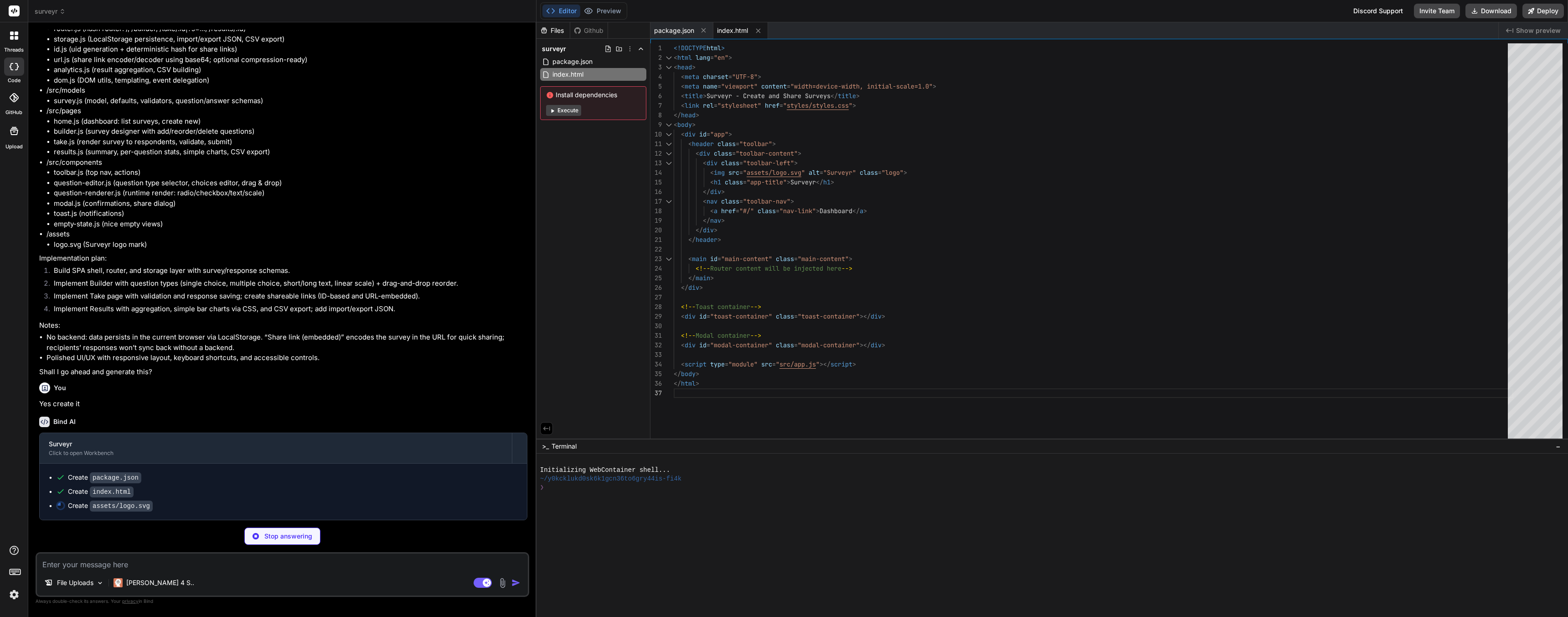
type textarea "x"
click at [1527, 26] on span "Show preview" at bounding box center [1538, 30] width 45 height 9
type textarea "x"
type textarea "<svg width="32" height="32" viewBox="0 0 32 32" fill="none" xmlns="http://www.w…"
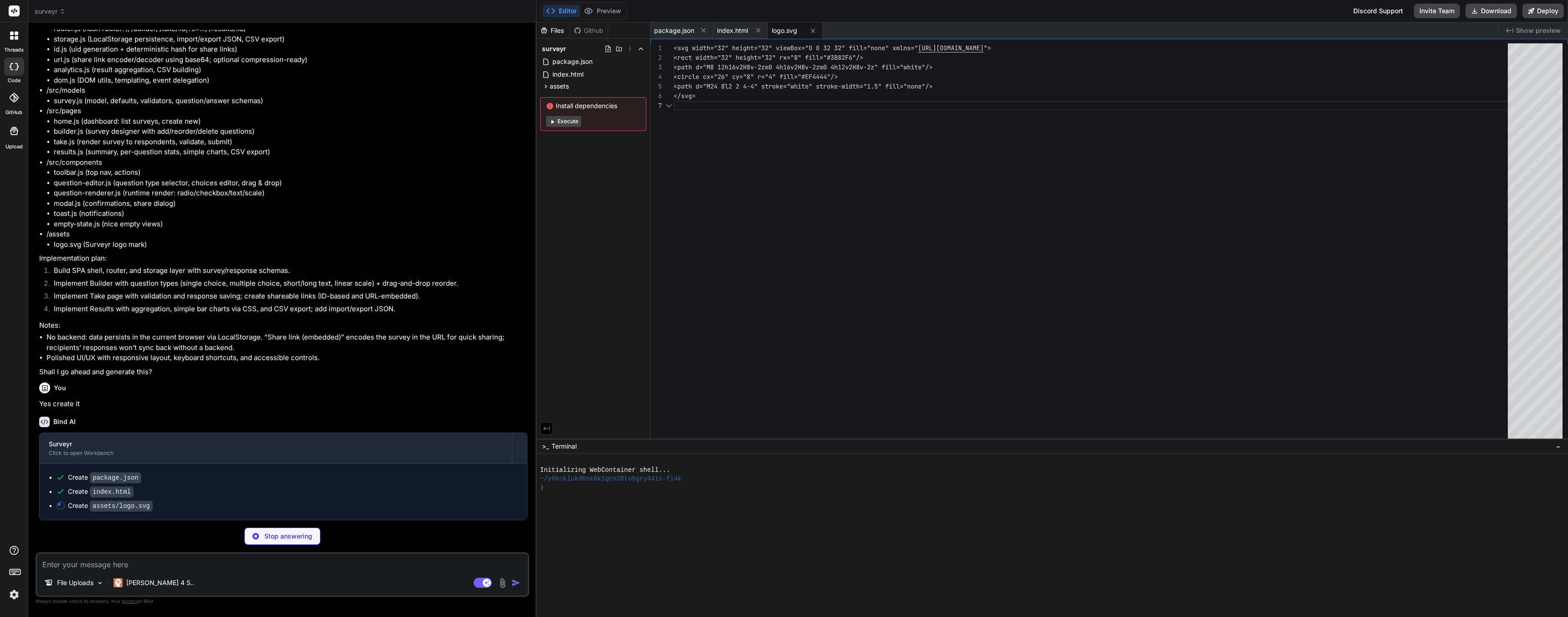
click at [1526, 32] on span "Show preview" at bounding box center [1538, 30] width 45 height 9
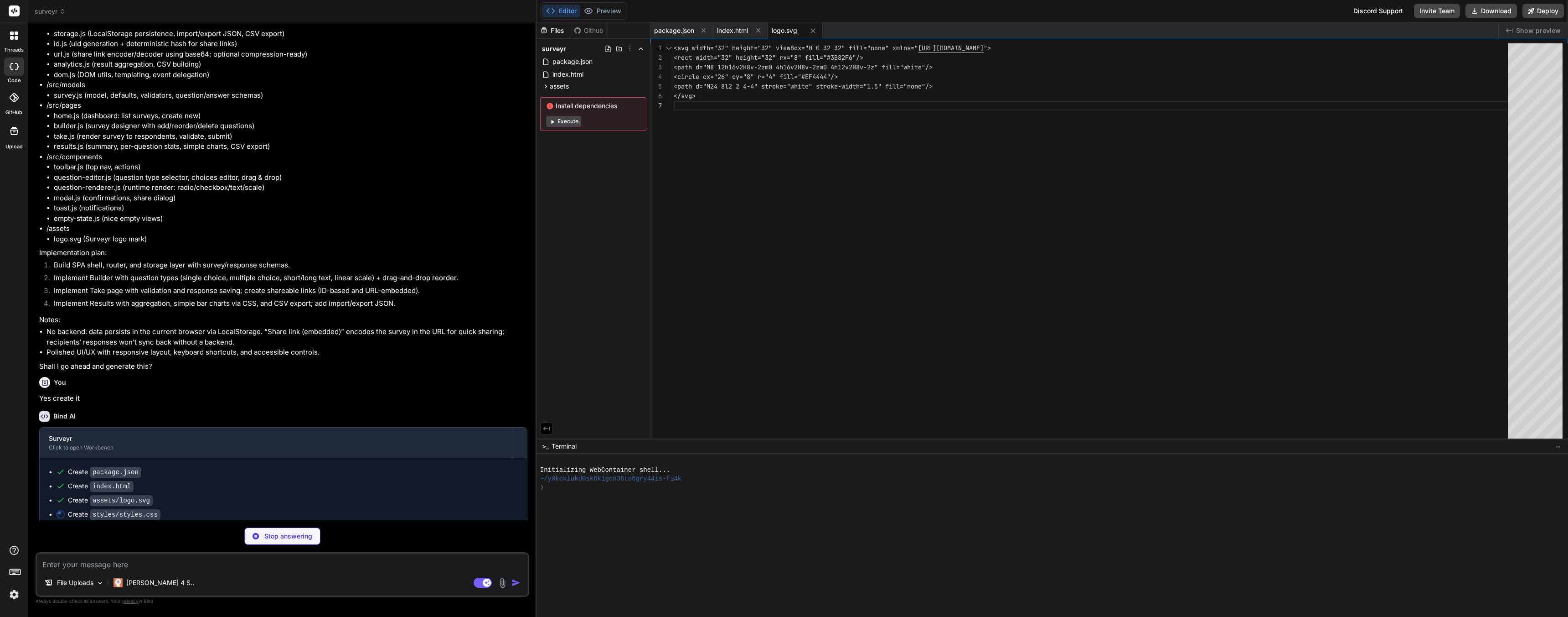
click at [1525, 33] on span "Show preview" at bounding box center [1538, 30] width 45 height 9
click at [1367, 35] on div "package.json index.html logo.svg" at bounding box center [1074, 30] width 848 height 17
click at [585, 75] on div "index.html" at bounding box center [593, 74] width 106 height 12
type textarea "x"
type textarea "<!-- Modal container --> <div id="modal-container" class="modal-container"></di…"
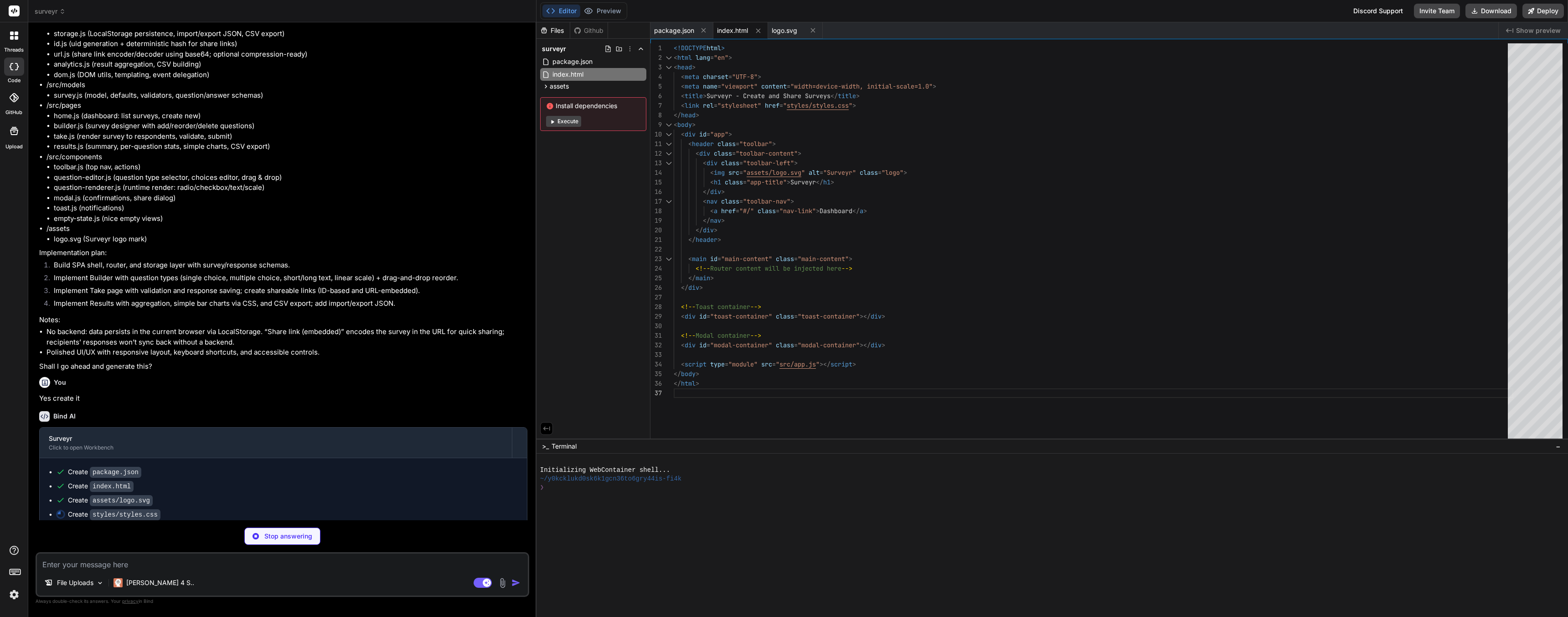
click at [1516, 39] on div "1 2 3 4 5 6 7 8 9 10 11 12 13 14 15 16 17 18 19 20 21 22 23 24 25 26 27 28 29 3…" at bounding box center [1109, 238] width 918 height 399
click at [1521, 31] on span "Show preview" at bounding box center [1538, 30] width 45 height 9
click at [568, 285] on div "Files Github surveyr package.json index.html assets logo.svg Install dependenci…" at bounding box center [593, 230] width 114 height 416
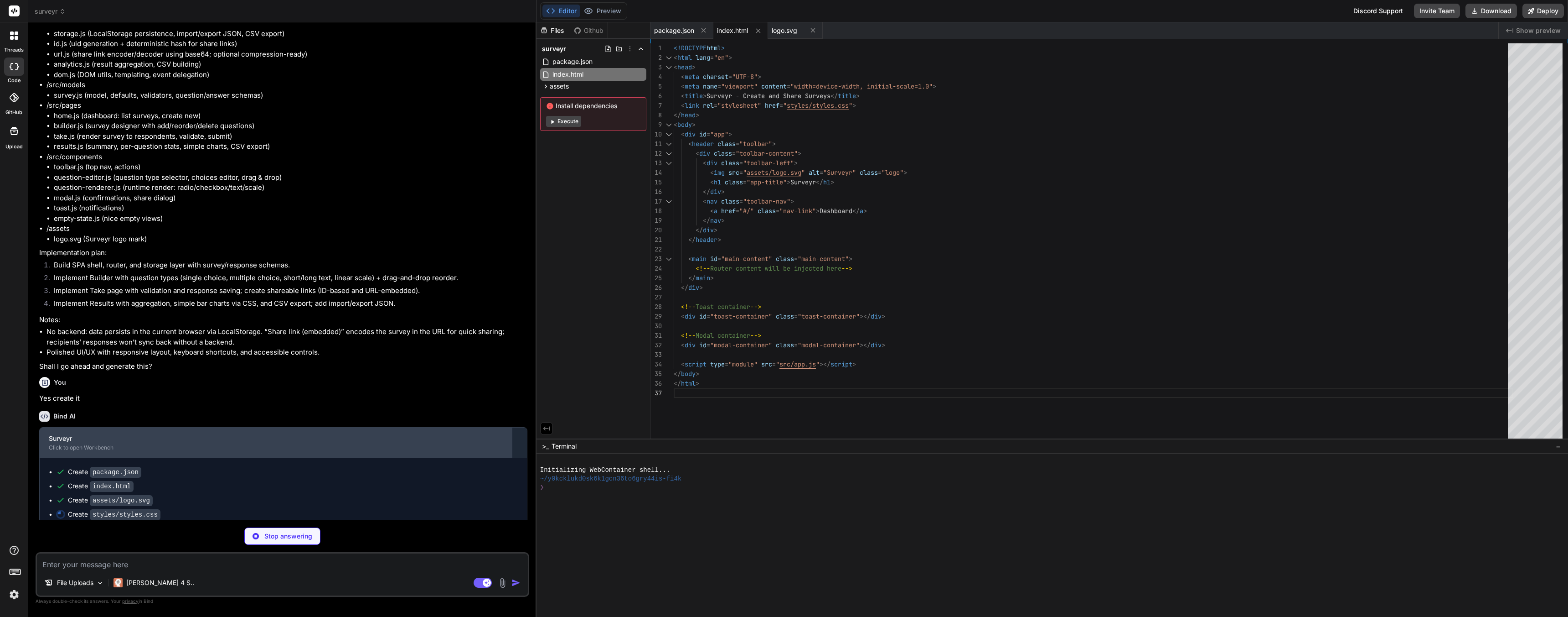
scroll to position [187, 0]
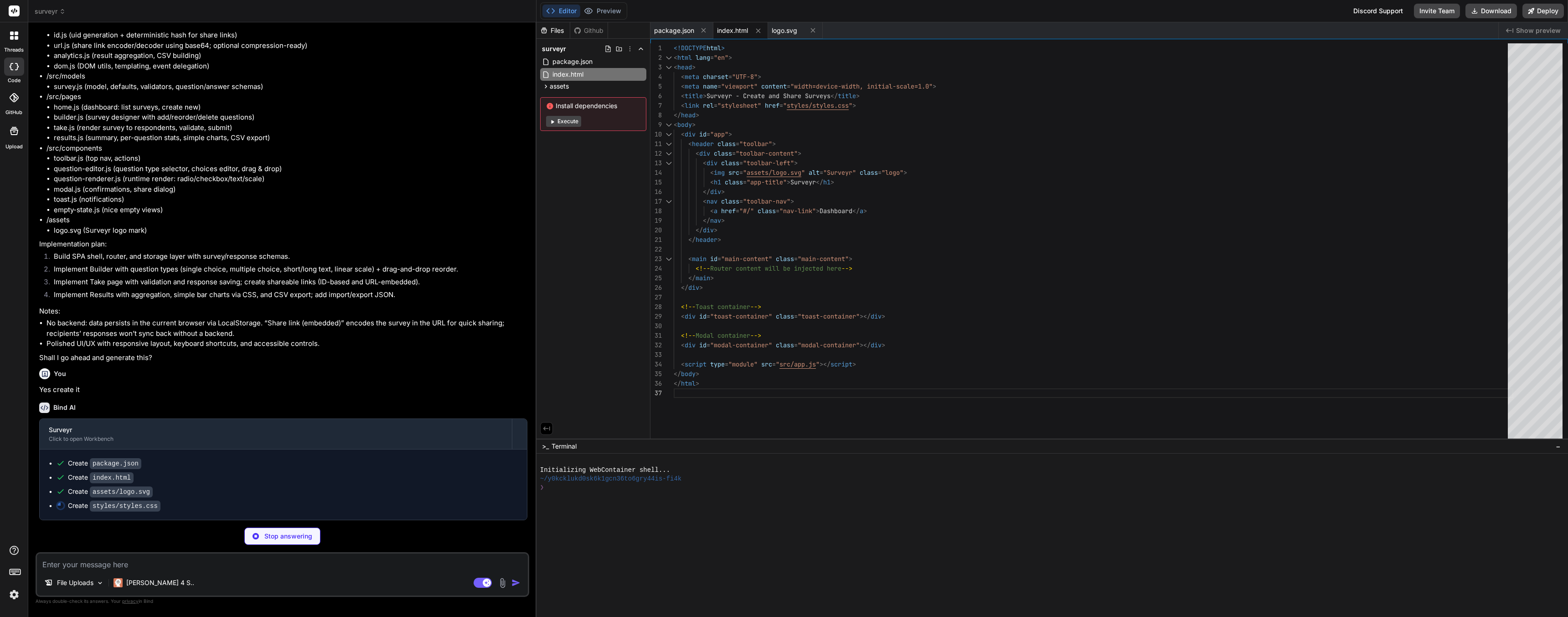
type textarea "x"
type textarea "min-width: 40px; font-size: 0.875rem; color: var(--gray-600); text-align: right…"
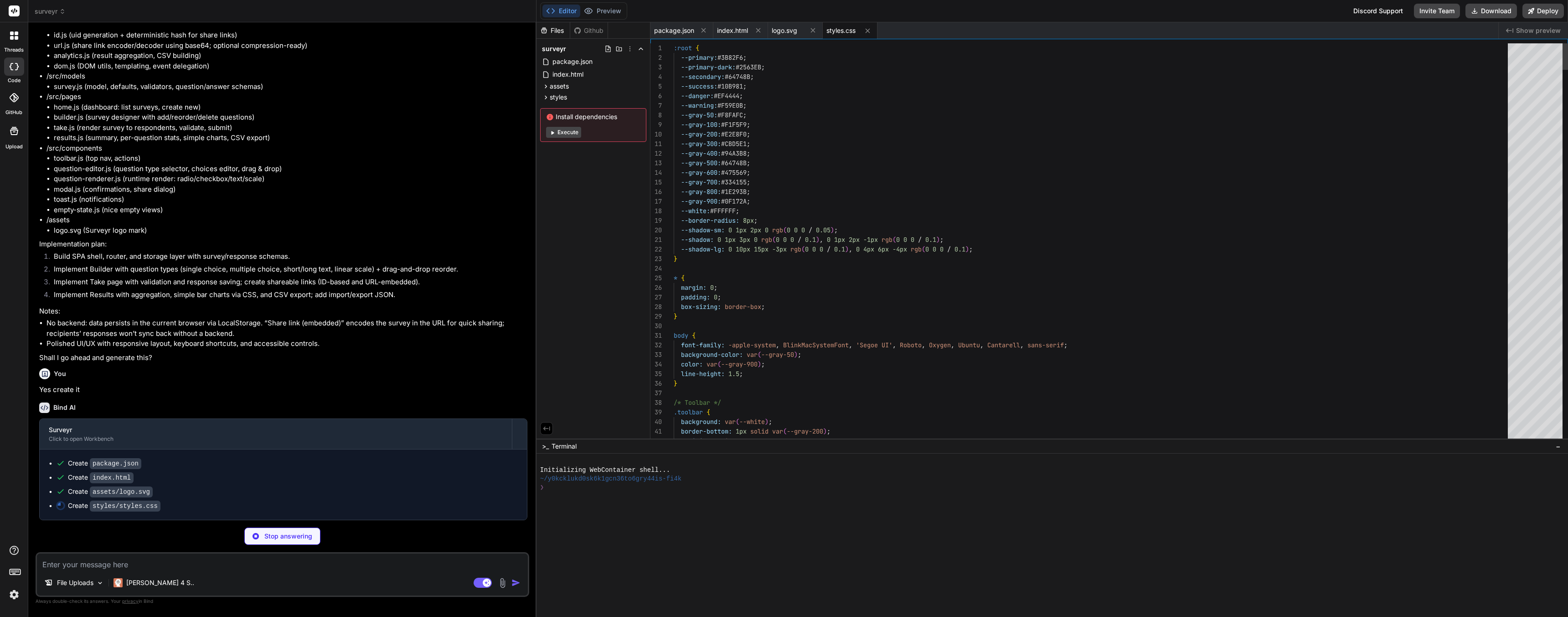
scroll to position [48, 0]
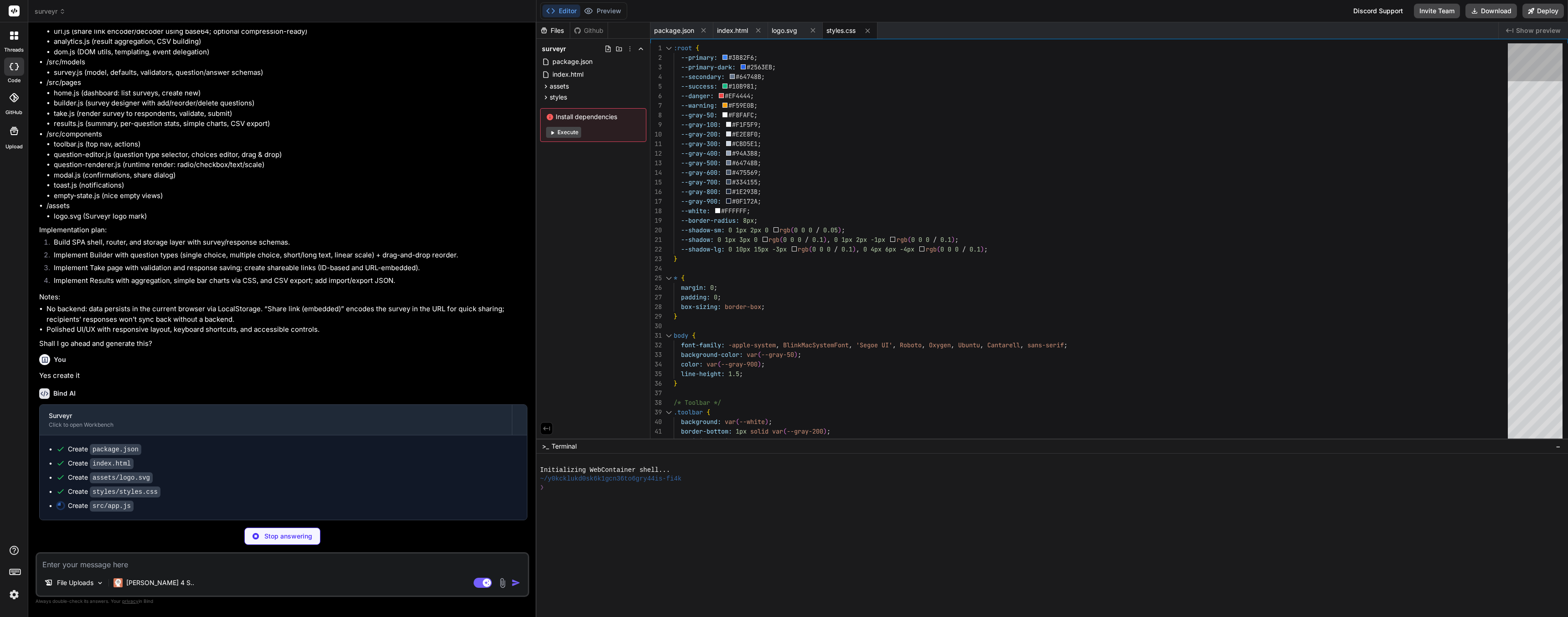
type textarea "x"
type textarea "document.addEventListener('DOMContentLoaded', () => { new App(); });"
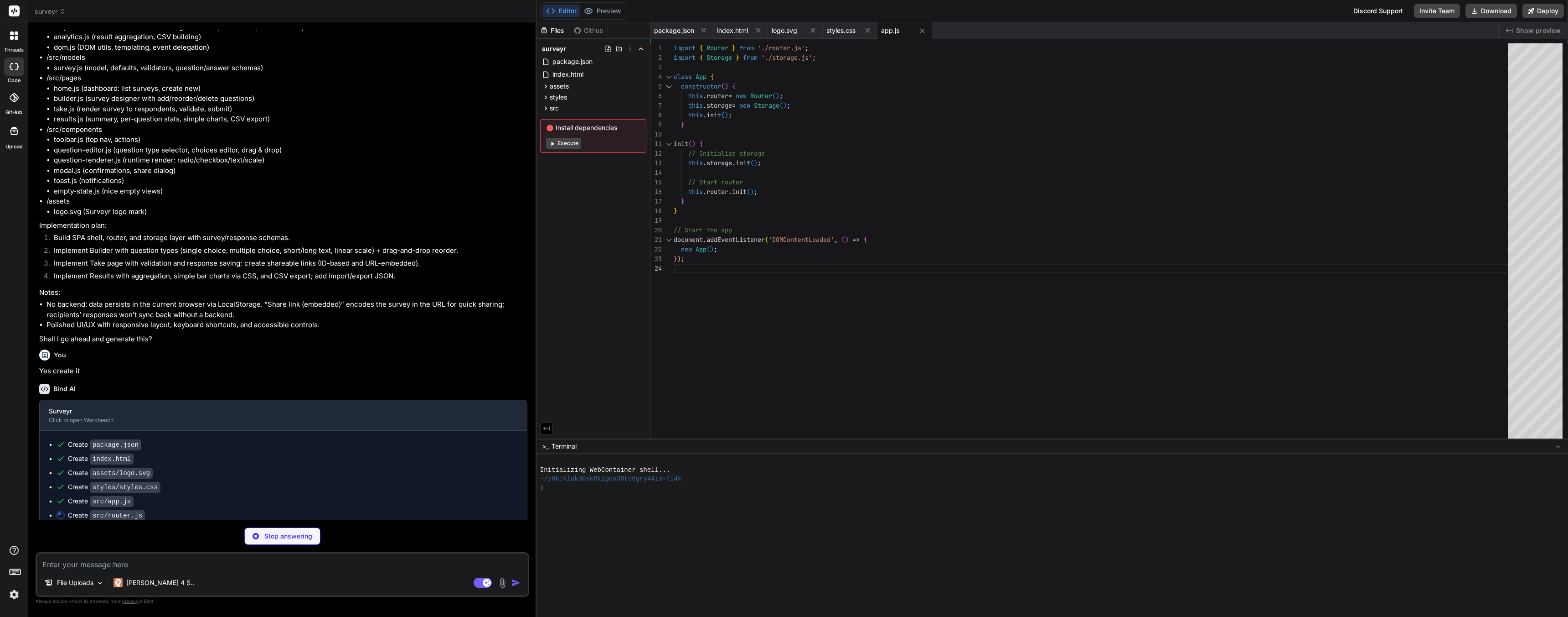
type textarea "x"
type textarea "}); return 'share_' + btoa(content).replace(/[+/=]/g, '').substr(0, 12); }"
type textarea "x"
type textarea "return null; } }"
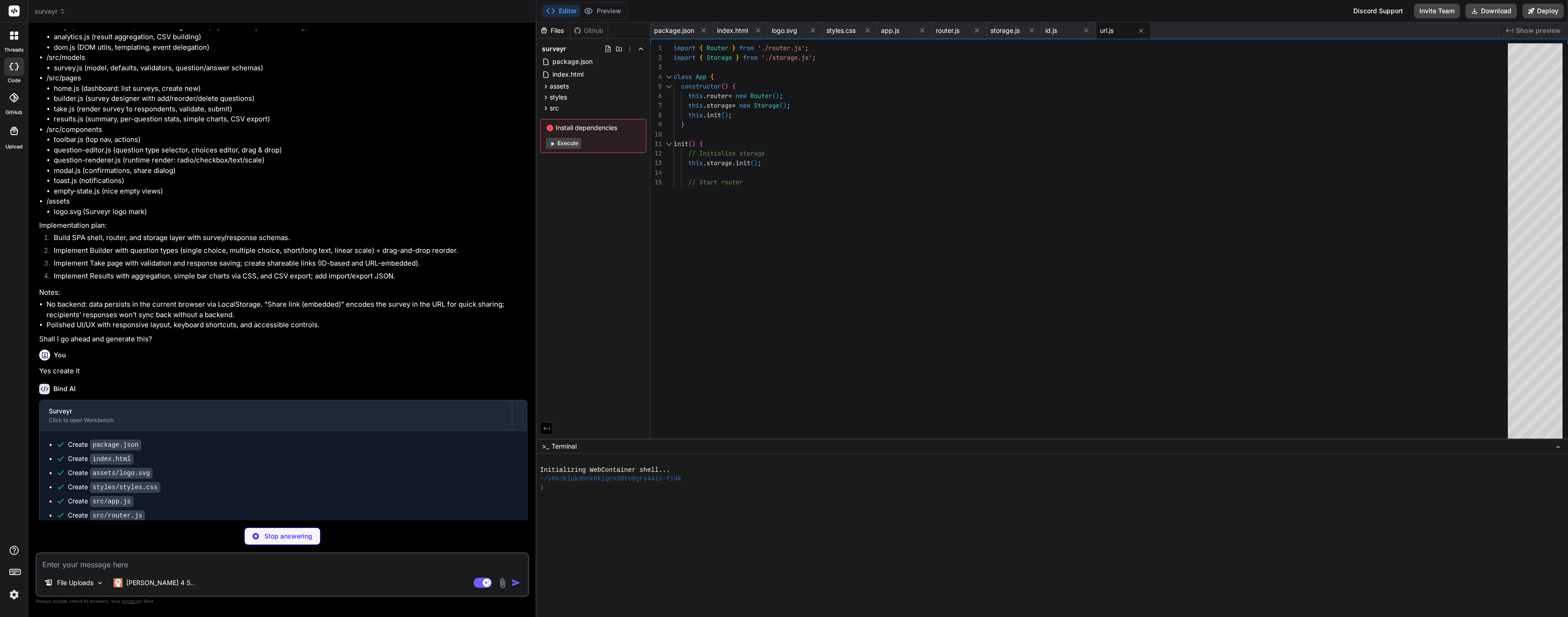
type textarea "x"
type textarea ").join('\n'); } }"
type textarea "x"
type textarea "if (e.target.matches(selector) || e.target.closest(selector)) { handler(e); } }…"
type textarea "x"
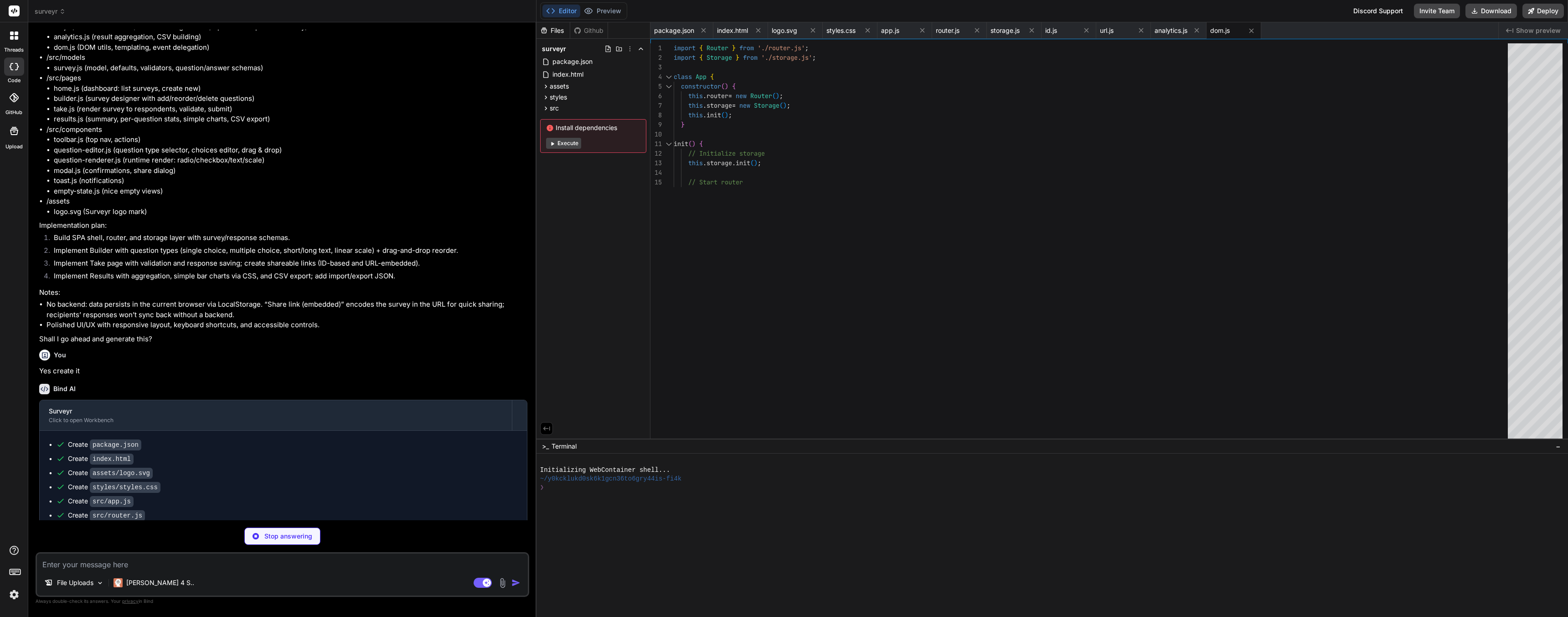
type textarea "title: this.title, description: this.description, questions: this.questions, se…"
type textarea "x"
type textarea "}"
type textarea "x"
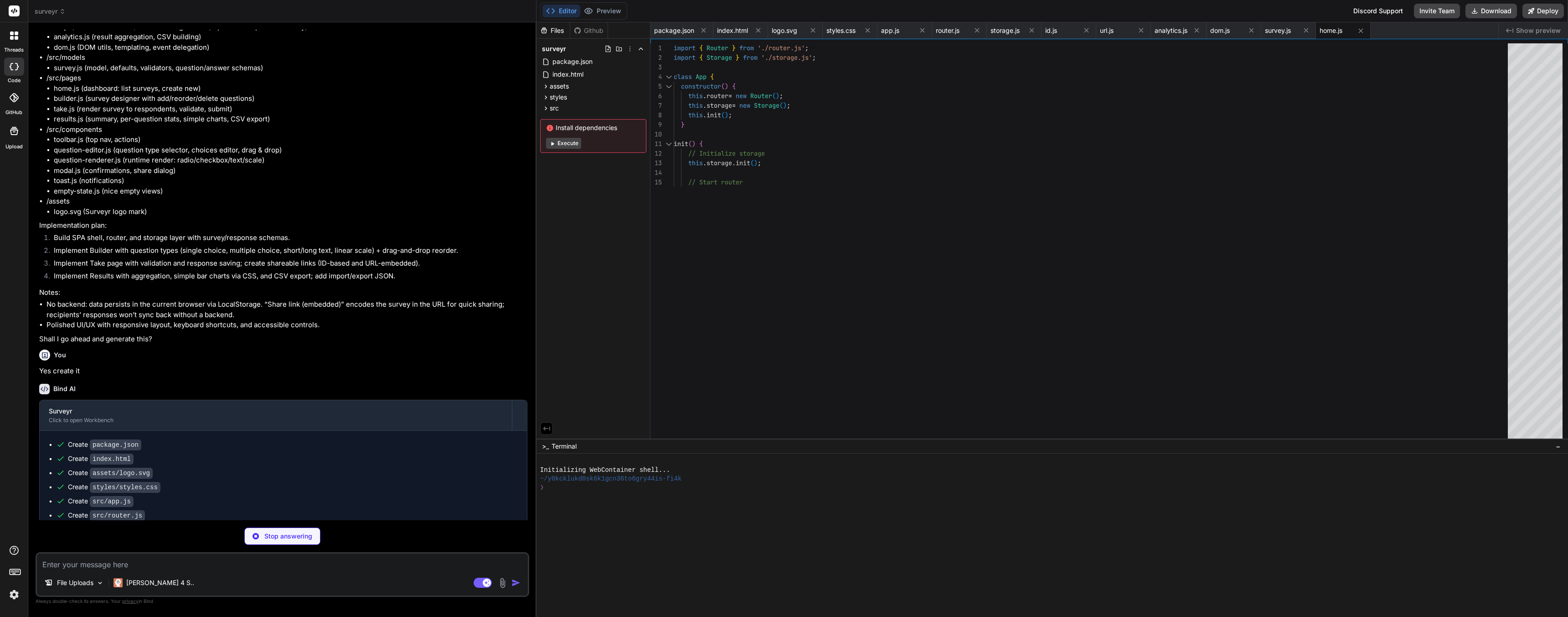
type textarea "}"
type textarea "x"
type textarea "// Simple modal implementation for this case Toast.show('Survey link: ' + surve…"
type textarea "x"
type textarea "DOM.render('.toolbar', content); } }"
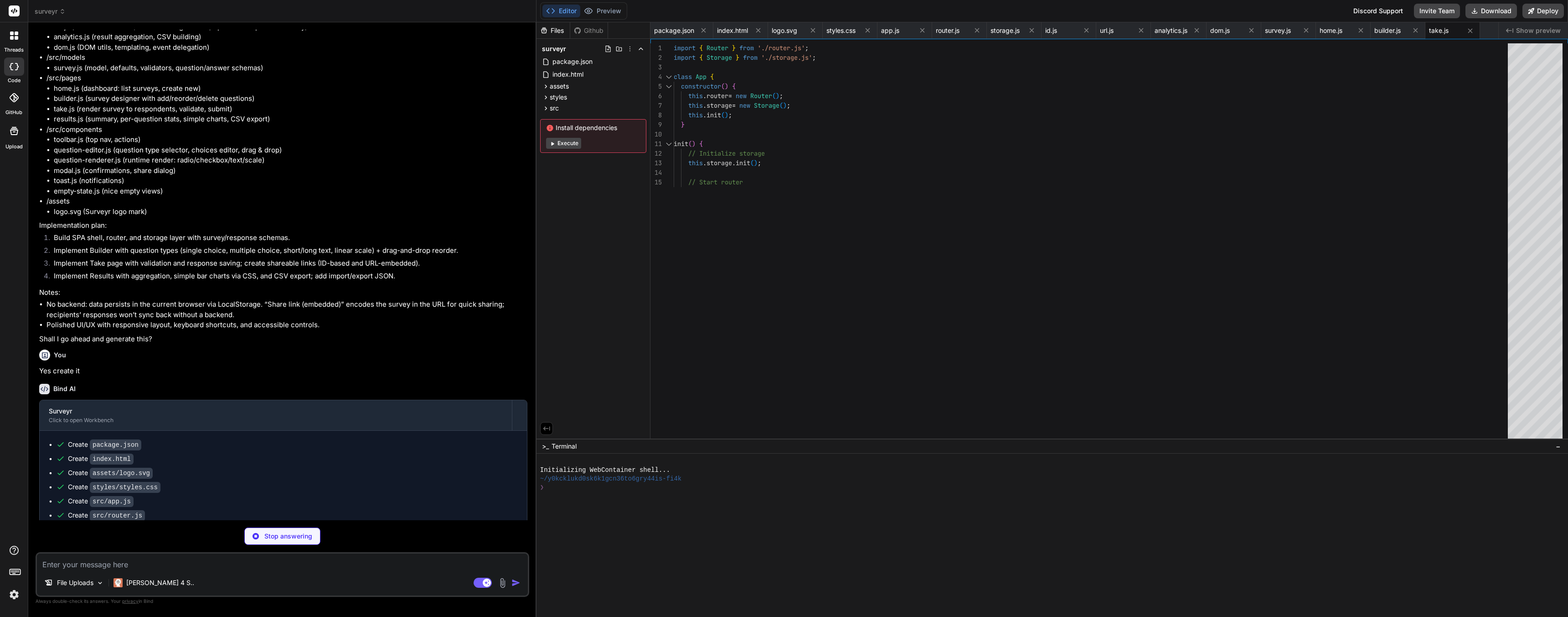
type textarea "x"
type textarea "if (this.onDelete) { this.onDelete(this.question.id); } } }"
type textarea "x"
type textarea "} }"
type textarea "x"
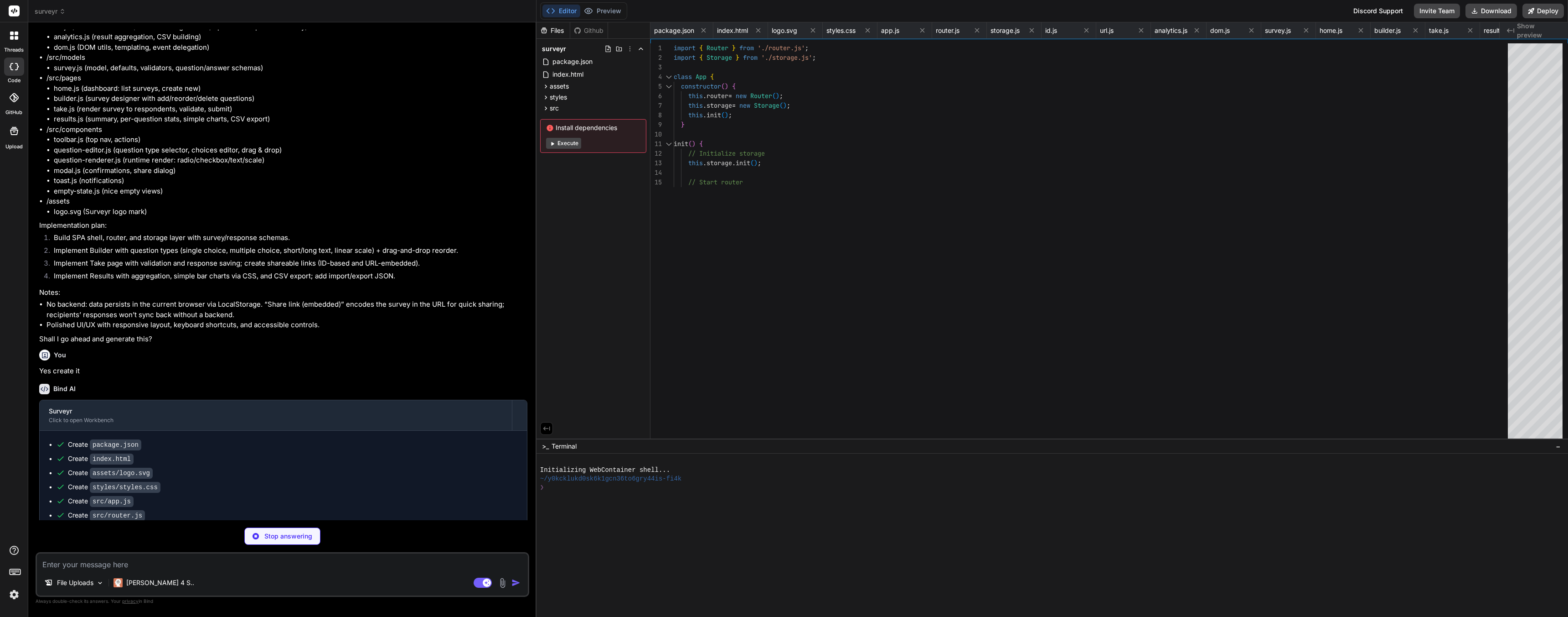
type textarea "static hide() { const container = document.getElementById('modal-container'); c…"
type textarea "x"
type textarea "// Click to dismiss toast.addEventListener('click', () => { if (toast.parentNod…"
type textarea "x"
type textarea "div.innerHTML = this.icon; return div.firstChild; } return this.icon; } }"
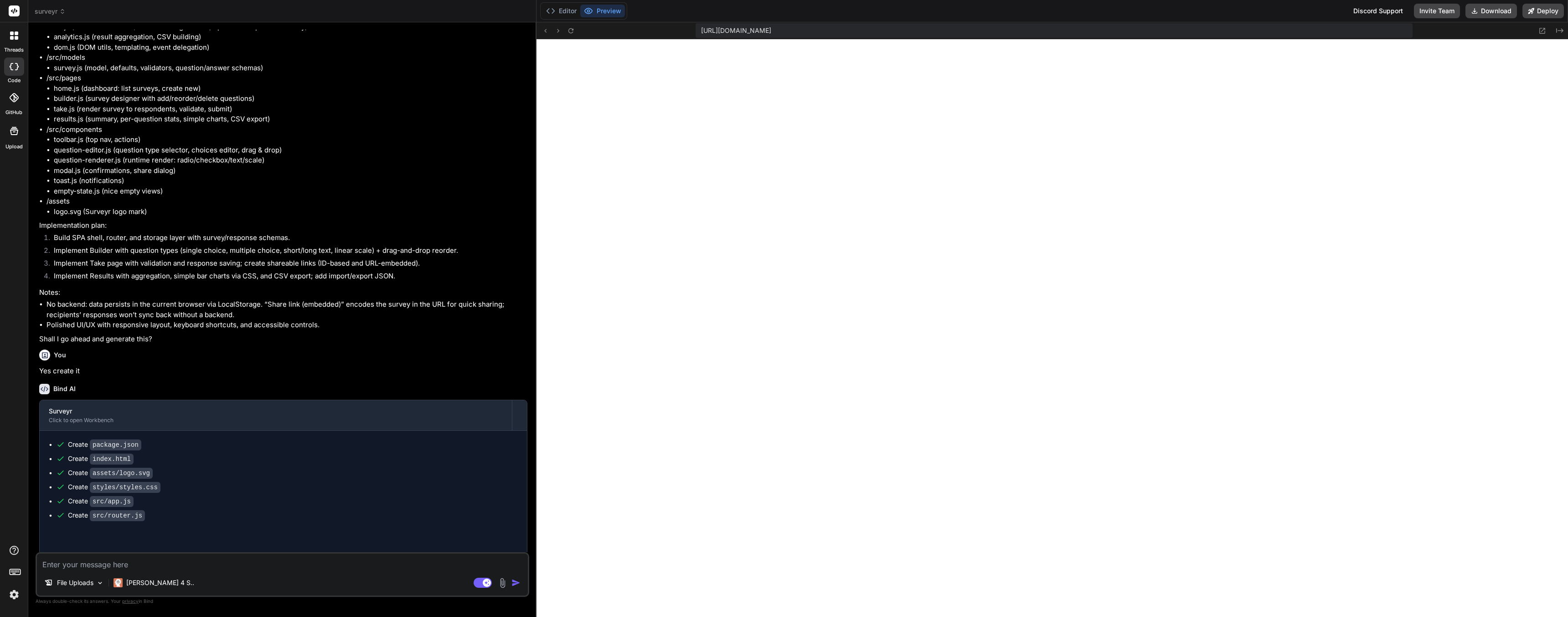
type textarea "x"
